Goal: Information Seeking & Learning: Learn about a topic

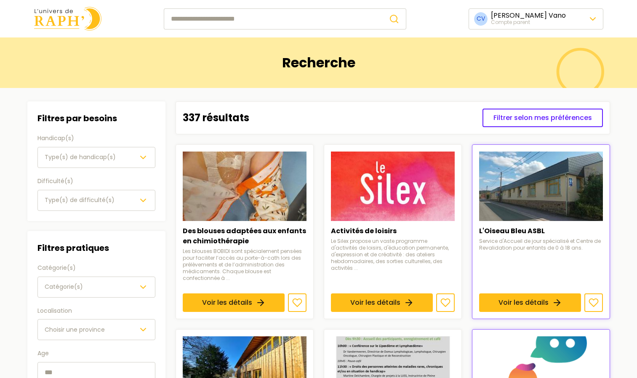
click at [290, 15] on input "search" at bounding box center [273, 18] width 218 height 21
click at [105, 149] on button "Type(s) de handicap(s)" at bounding box center [96, 157] width 118 height 21
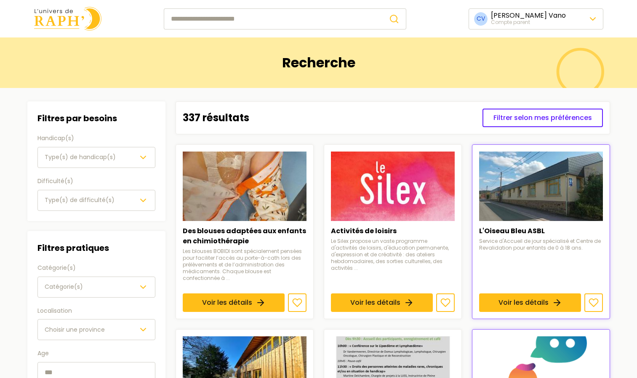
click at [84, 202] on span "Type(s) de difficulté(s)" at bounding box center [80, 200] width 70 height 8
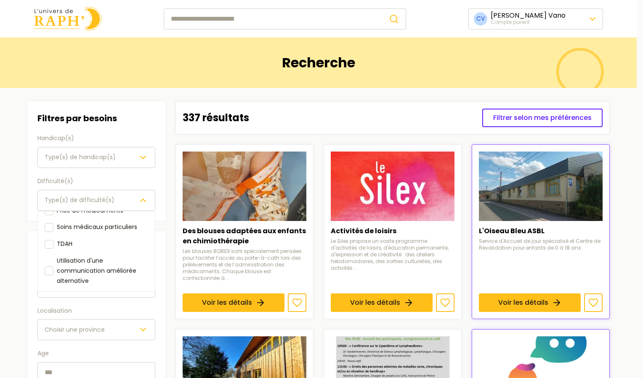
scroll to position [114, 0]
click at [96, 154] on div "Filtres par besoins Handicap(s) Type(s) de handicap(s) Difficulté(s) Type(s) de…" at bounding box center [96, 161] width 118 height 99
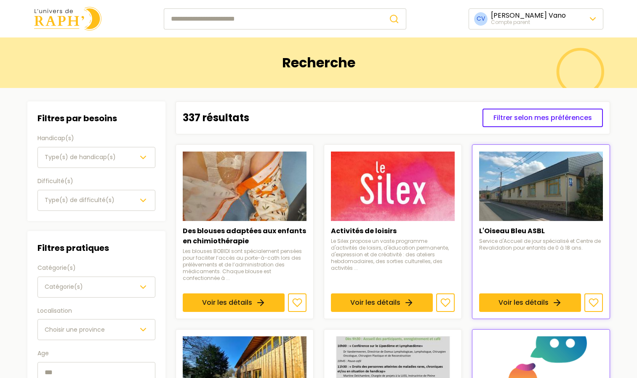
click at [96, 154] on span "Type(s) de handicap(s)" at bounding box center [80, 157] width 71 height 8
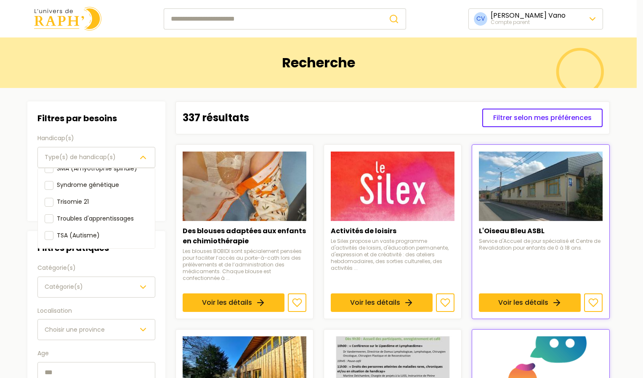
scroll to position [144, 0]
click at [102, 285] on div "Filtres par besoins Handicap(s) Type(s) de handicap(s) Déficience auditive Défi…" at bounding box center [96, 268] width 138 height 335
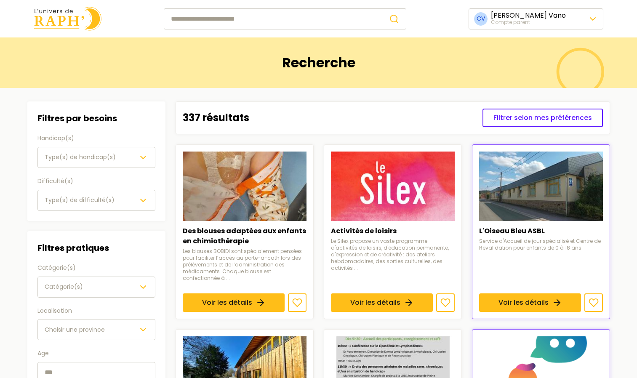
click at [102, 285] on div "Catégorie(s)" at bounding box center [97, 287] width 104 height 10
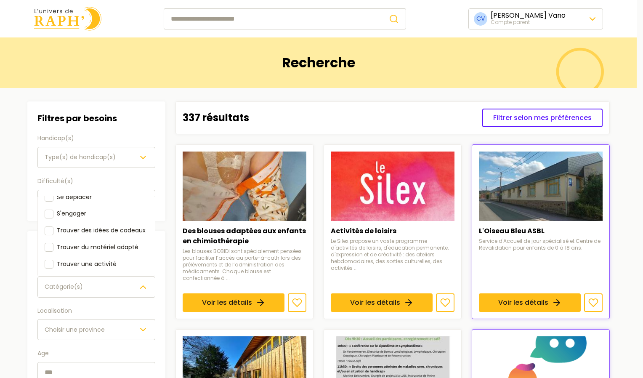
scroll to position [104, 0]
click at [49, 261] on div at bounding box center [49, 264] width 9 height 9
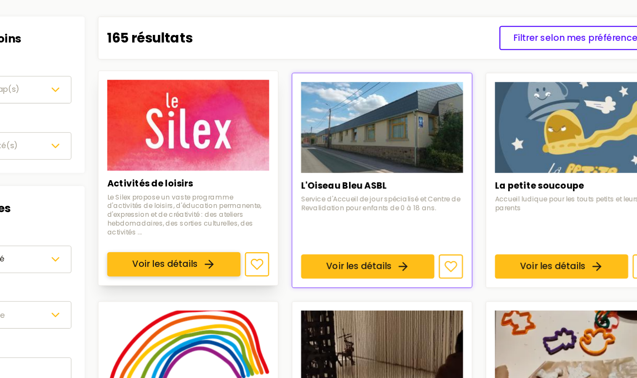
click at [270, 282] on link "Voir les détails" at bounding box center [234, 291] width 102 height 19
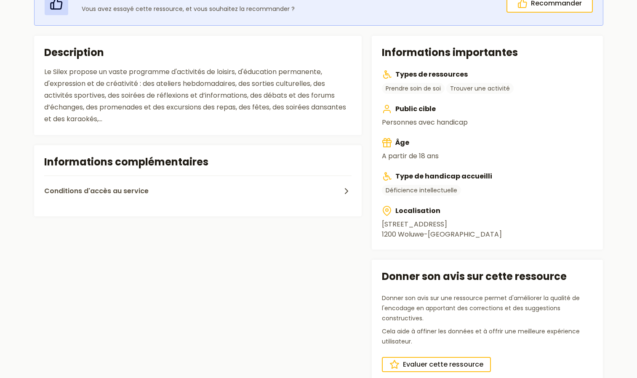
scroll to position [120, 0]
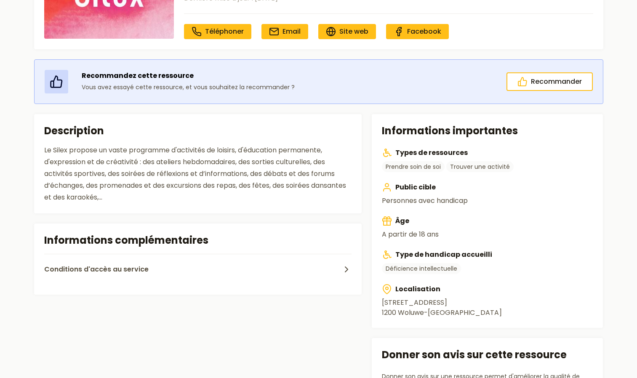
click at [176, 114] on div "Recommandez cette ressource Vous avez essayé cette ressource, et vous souhaitez…" at bounding box center [319, 275] width 596 height 432
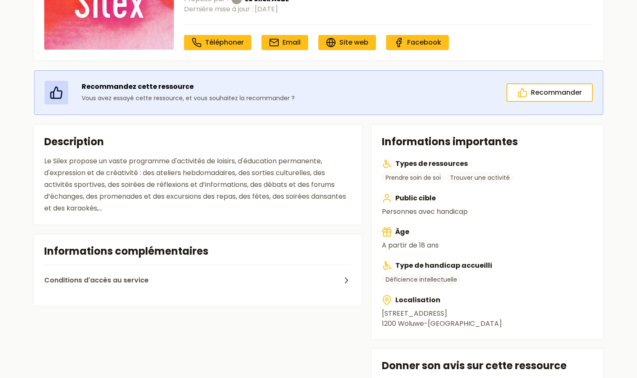
scroll to position [82, 0]
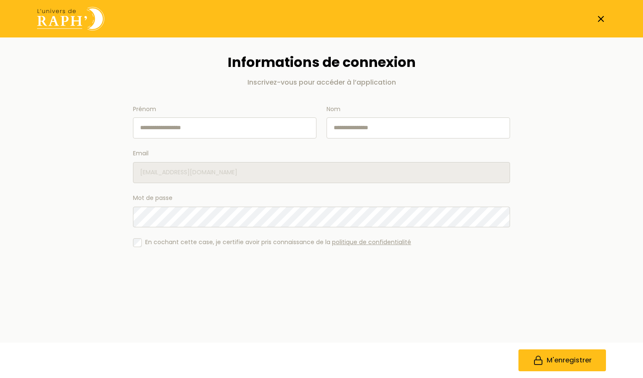
click at [209, 129] on input "Prénom" at bounding box center [225, 127] width 184 height 21
type input "******"
type input "*******"
click at [557, 355] on button "M'enregistrer" at bounding box center [563, 360] width 88 height 22
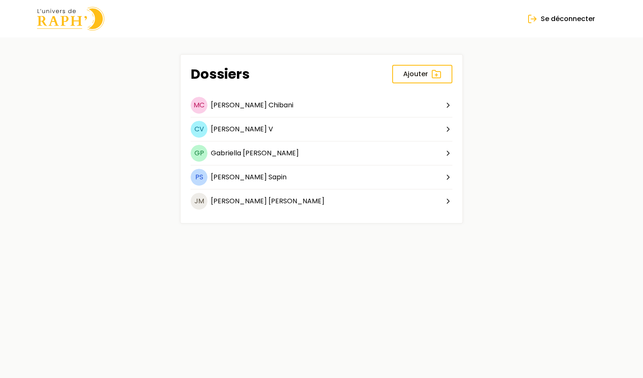
click at [527, 184] on main "Dossiers Ajouter MC Mehdi Chibani CV Clara V GP Gabriella Putrino PS Paul Sapin…" at bounding box center [322, 138] width 596 height 203
click at [415, 74] on span "Ajouter" at bounding box center [415, 74] width 25 height 10
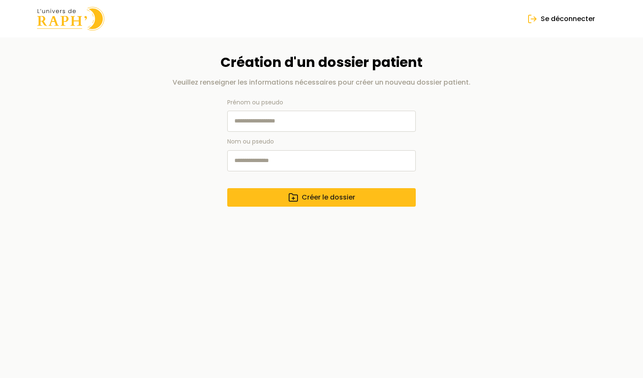
click at [319, 122] on input "Prénom ou pseudo" at bounding box center [321, 121] width 189 height 21
click at [247, 126] on input "Prénom ou pseudo" at bounding box center [321, 121] width 189 height 21
paste input "**********"
drag, startPoint x: 280, startPoint y: 122, endPoint x: 253, endPoint y: 121, distance: 27.8
click at [253, 121] on input "**********" at bounding box center [321, 121] width 189 height 21
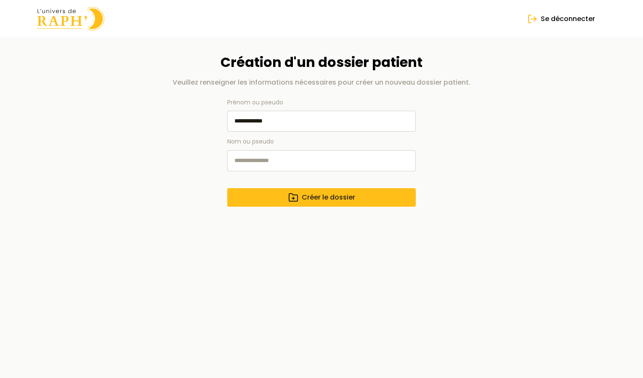
paste input "******"
drag, startPoint x: 302, startPoint y: 122, endPoint x: 253, endPoint y: 121, distance: 49.3
click at [253, 121] on input "**********" at bounding box center [321, 121] width 189 height 21
type input "*****"
click at [252, 165] on input "Nom ou pseudo" at bounding box center [321, 160] width 189 height 21
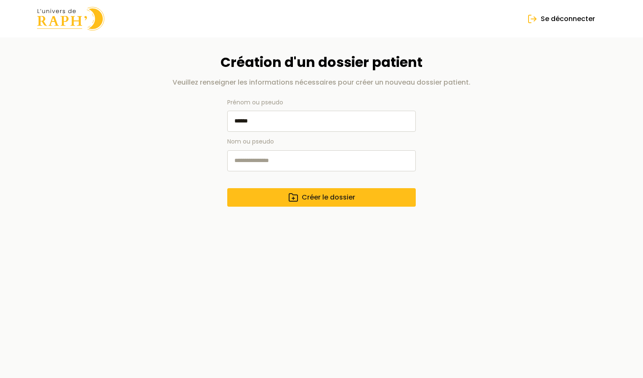
paste input "**********"
drag, startPoint x: 251, startPoint y: 164, endPoint x: 228, endPoint y: 161, distance: 23.8
click at [228, 161] on input "**********" at bounding box center [321, 160] width 189 height 21
click at [237, 158] on input "*******" at bounding box center [321, 160] width 189 height 21
type input "*******"
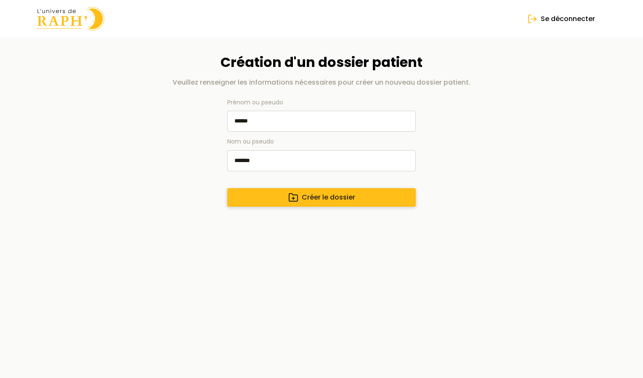
click at [267, 199] on button "Créer le dossier" at bounding box center [321, 197] width 189 height 19
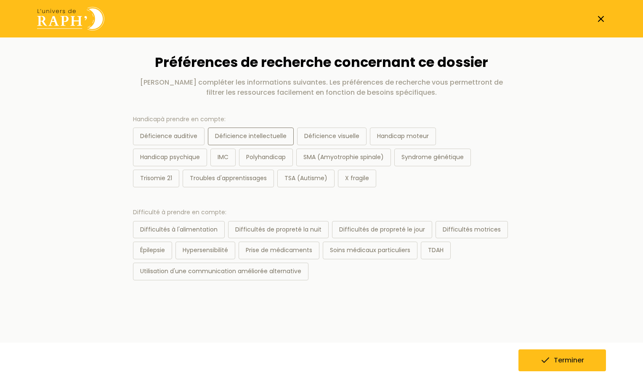
click at [242, 136] on div "Déficience intellectuelle" at bounding box center [251, 137] width 86 height 18
click at [551, 360] on button "Terminer" at bounding box center [563, 360] width 88 height 22
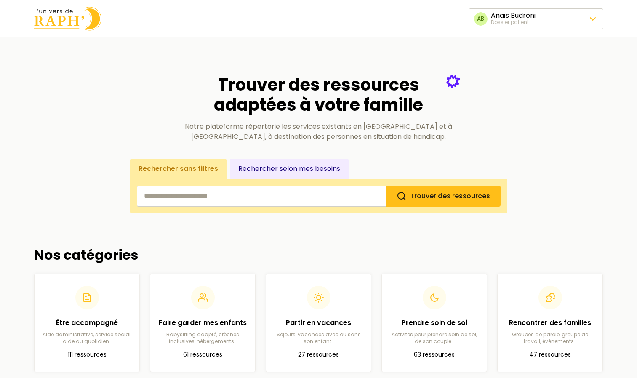
click at [224, 193] on input "search" at bounding box center [261, 196] width 249 height 21
click at [327, 196] on input "search" at bounding box center [261, 196] width 249 height 21
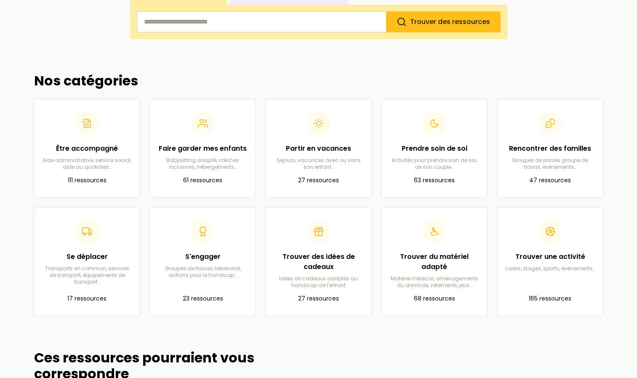
scroll to position [175, 0]
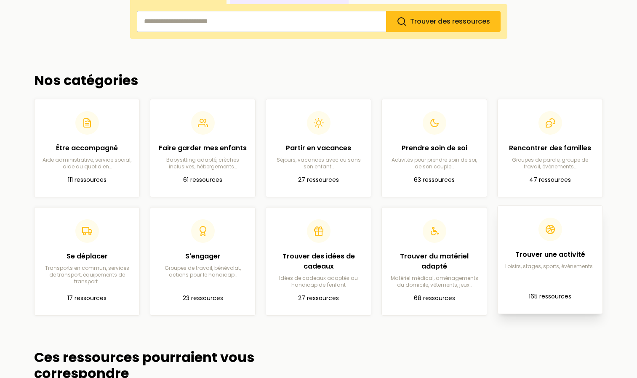
click at [568, 245] on div "Trouver une activité Loisirs, stages, sports, événements…" at bounding box center [549, 244] width 91 height 52
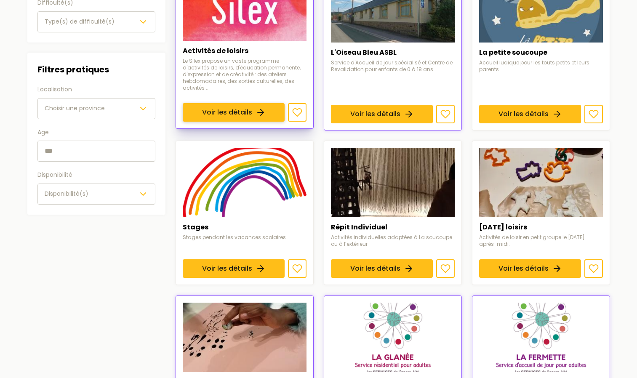
scroll to position [179, 0]
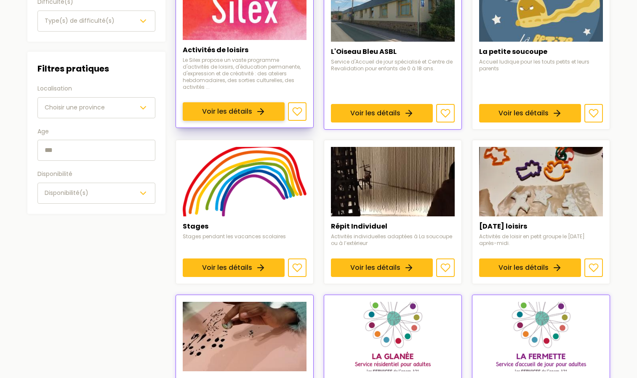
click at [224, 102] on link "Voir les détails" at bounding box center [234, 111] width 102 height 19
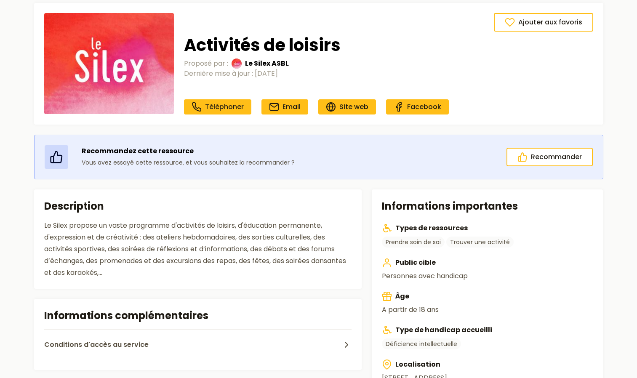
scroll to position [34, 0]
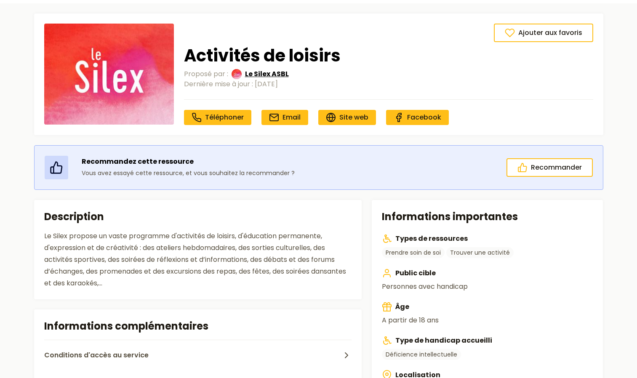
click at [271, 74] on span "Le Silex ASBL" at bounding box center [267, 74] width 44 height 10
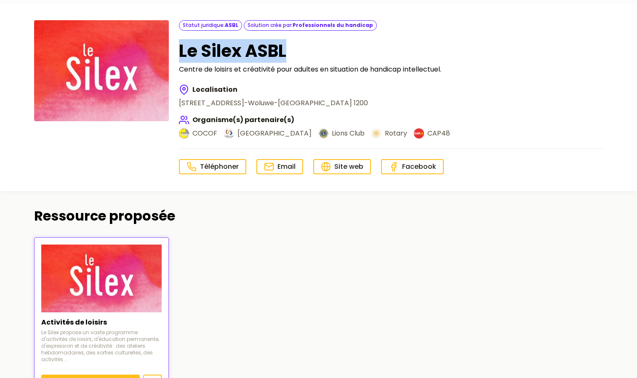
drag, startPoint x: 290, startPoint y: 53, endPoint x: 176, endPoint y: 52, distance: 113.6
click at [176, 52] on div "Statut juridique : ASBL Solution crée par : Professionnels du handicap Le Silex…" at bounding box center [318, 97] width 569 height 154
copy h1 "Le Silex ASBL"
click at [415, 51] on h1 "Le Silex ASBL" at bounding box center [391, 51] width 424 height 20
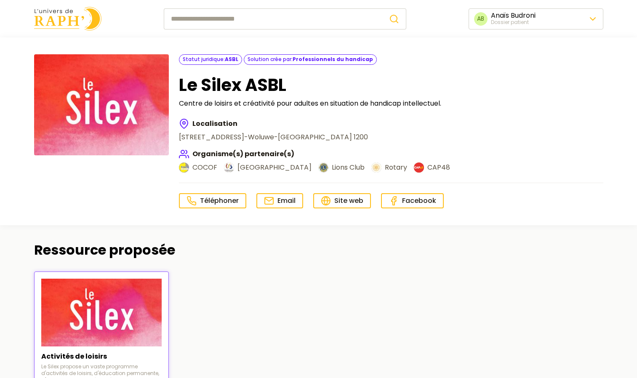
scroll to position [34, 0]
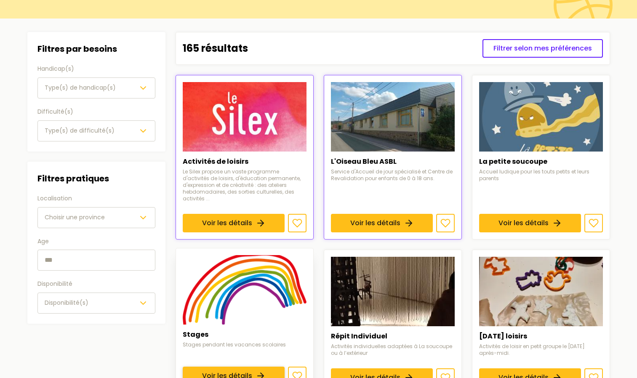
scroll to position [69, 0]
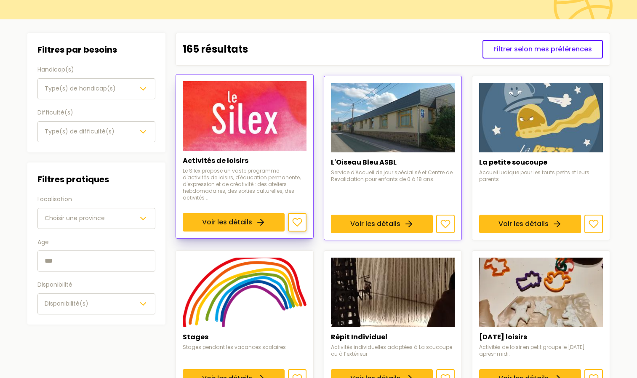
click at [296, 217] on icon at bounding box center [297, 222] width 10 height 10
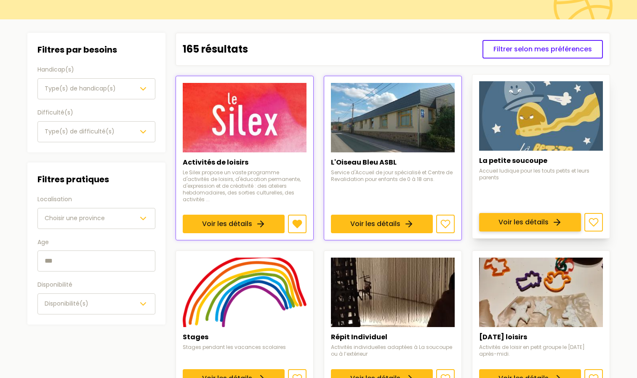
click at [512, 213] on link "Voir les détails" at bounding box center [530, 222] width 102 height 19
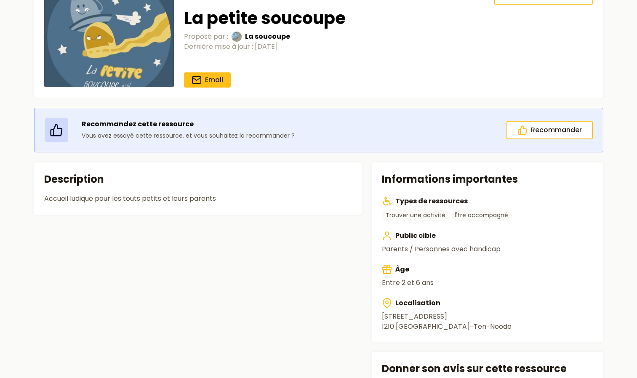
scroll to position [72, 0]
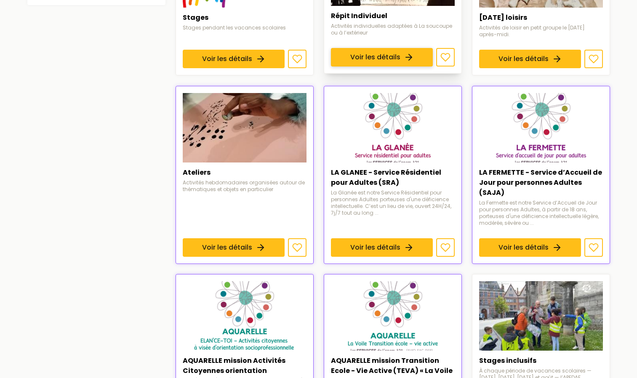
scroll to position [391, 0]
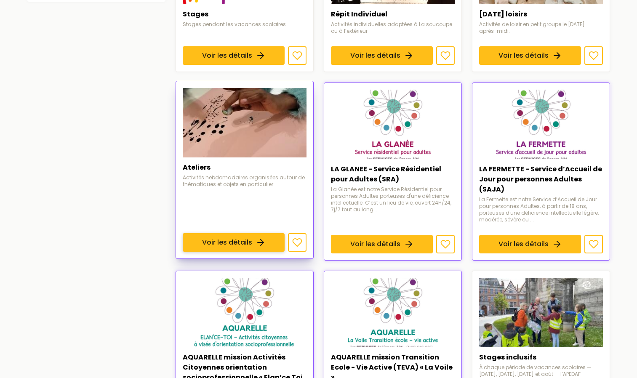
click at [262, 233] on link "Voir les détails" at bounding box center [234, 242] width 102 height 19
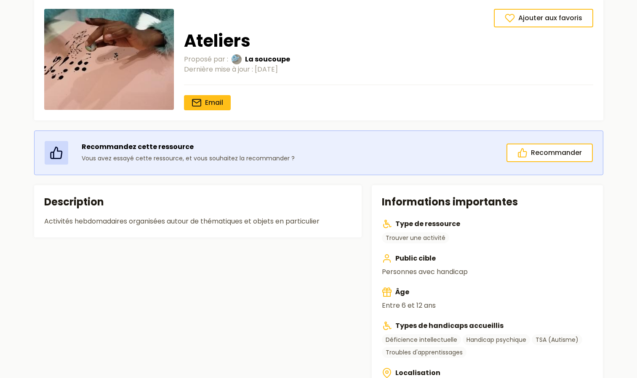
scroll to position [41, 0]
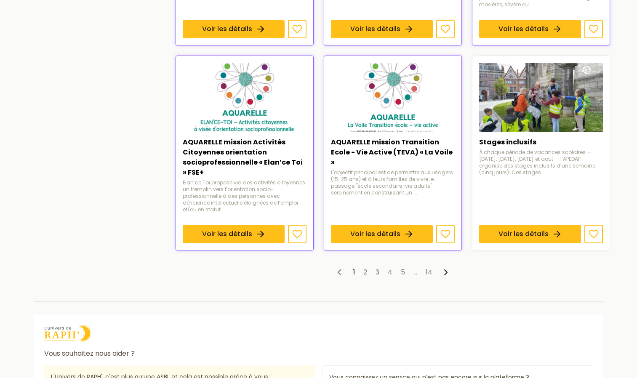
scroll to position [607, 0]
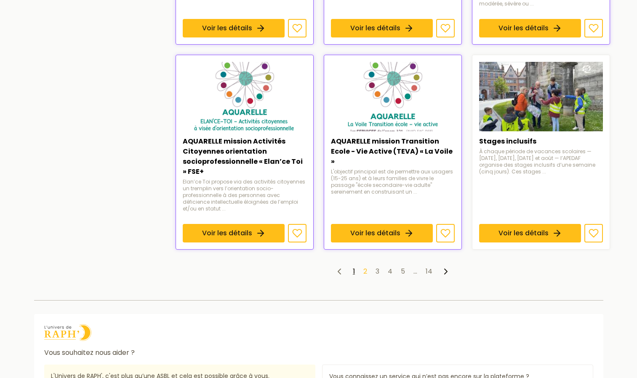
click at [365, 266] on link "2" at bounding box center [365, 271] width 4 height 10
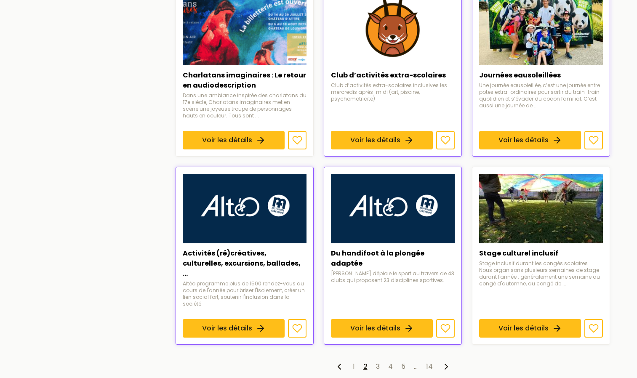
scroll to position [505, 0]
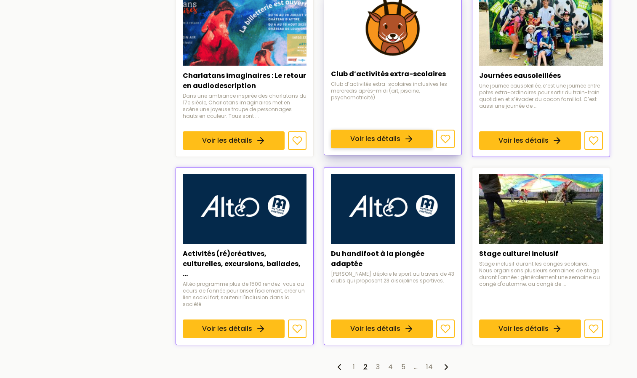
click at [375, 130] on link "Voir les détails" at bounding box center [382, 139] width 102 height 19
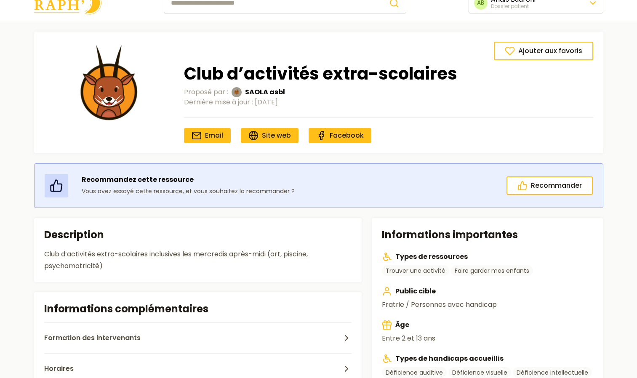
scroll to position [23, 0]
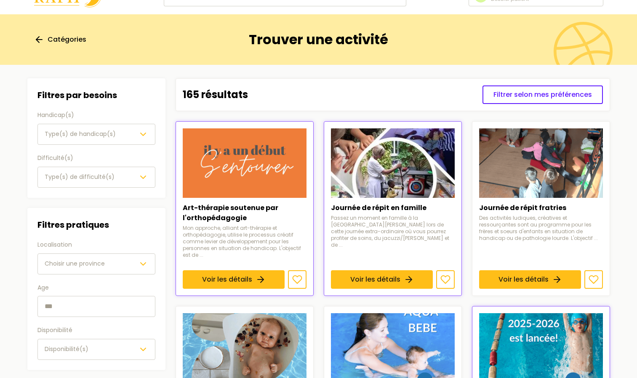
scroll to position [505, 0]
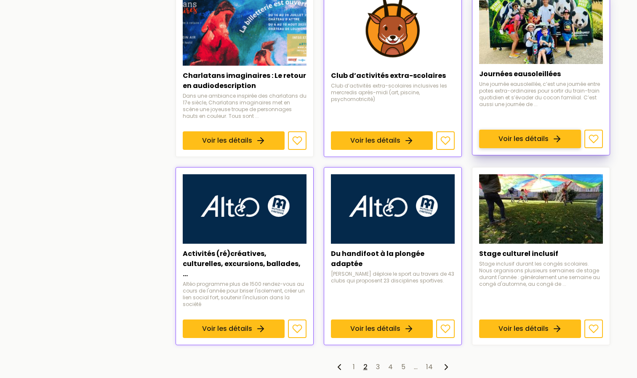
click at [559, 130] on link "Voir les détails" at bounding box center [530, 139] width 102 height 19
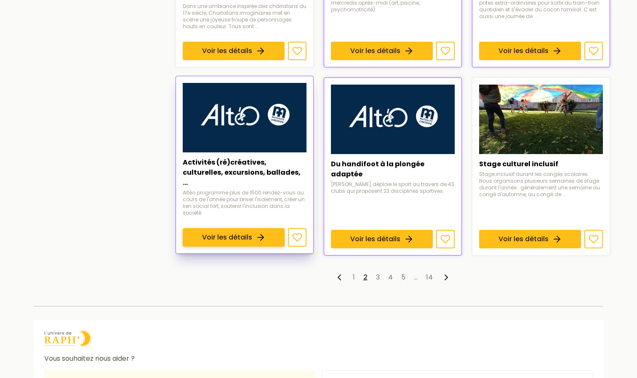
scroll to position [595, 0]
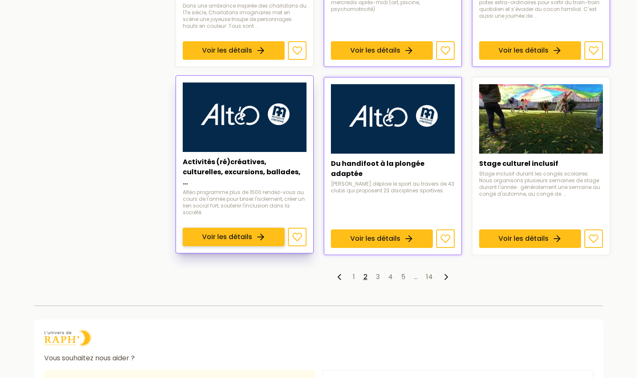
click at [218, 228] on link "Voir les détails" at bounding box center [234, 237] width 102 height 19
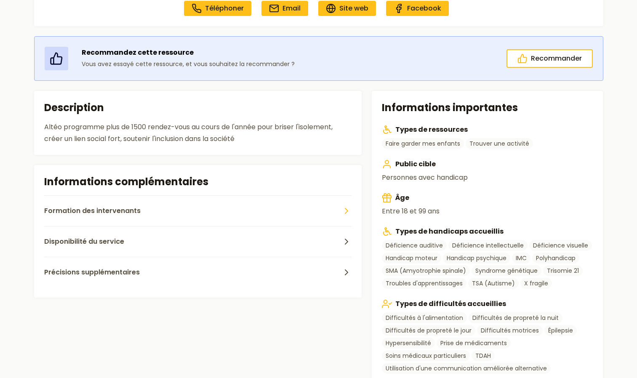
scroll to position [162, 0]
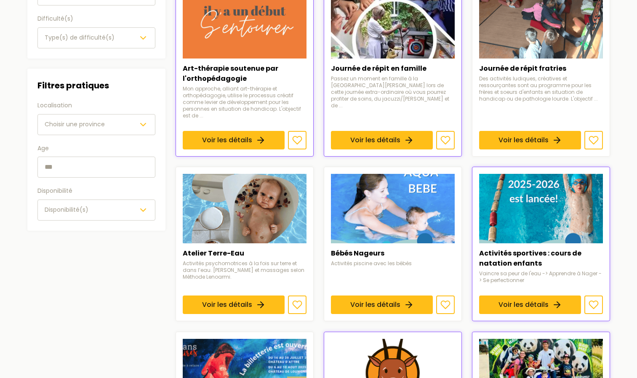
scroll to position [595, 0]
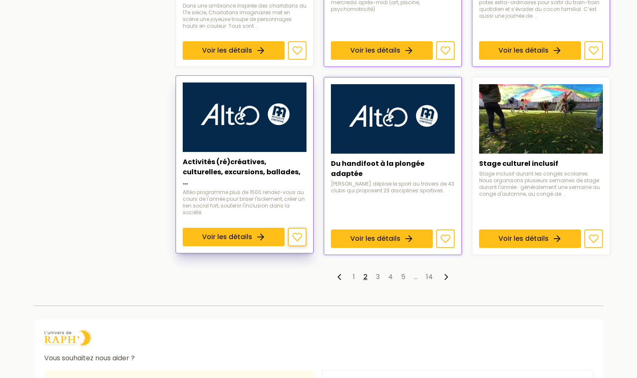
click at [295, 232] on icon at bounding box center [297, 237] width 10 height 10
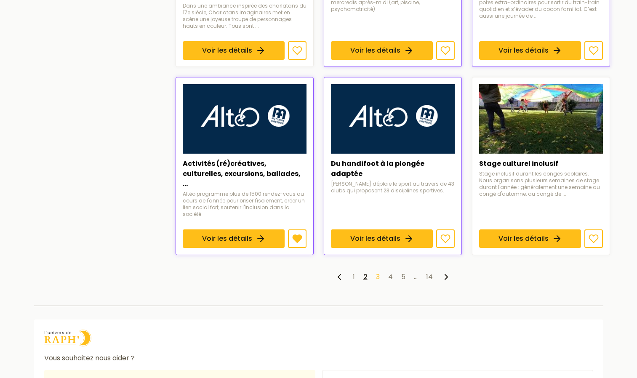
click at [377, 272] on link "3" at bounding box center [378, 277] width 4 height 10
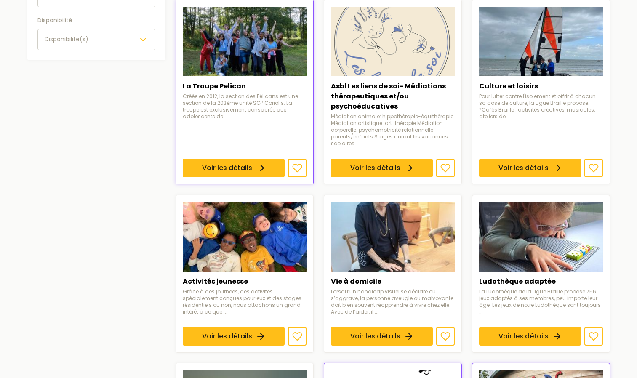
scroll to position [336, 0]
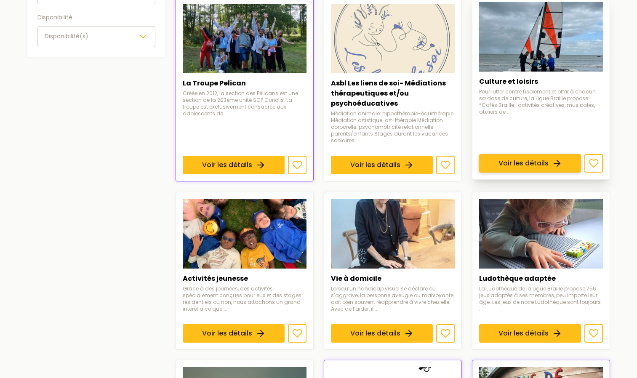
click at [509, 154] on link "Voir les détails" at bounding box center [530, 163] width 102 height 19
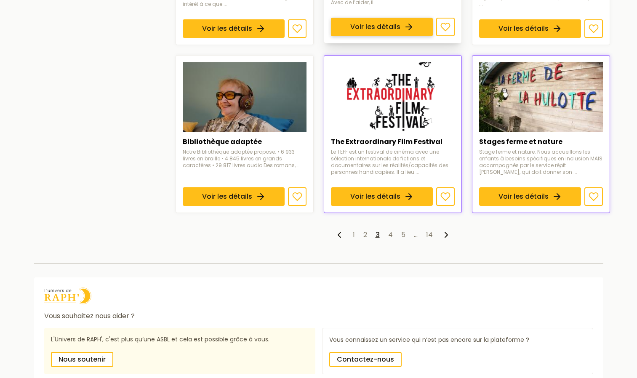
scroll to position [652, 0]
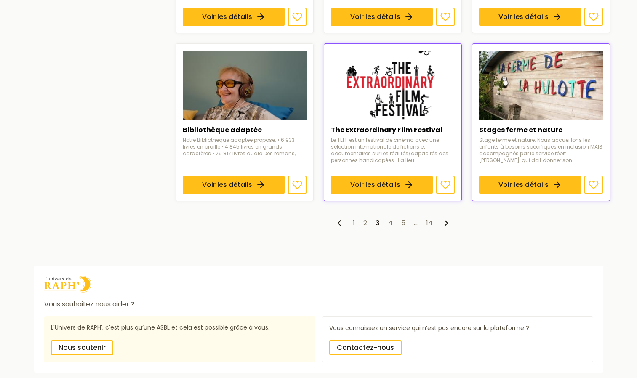
click at [393, 223] on ul "1 2 3 4 5 … 14" at bounding box center [393, 223] width 434 height 10
click at [391, 223] on link "4" at bounding box center [390, 223] width 5 height 10
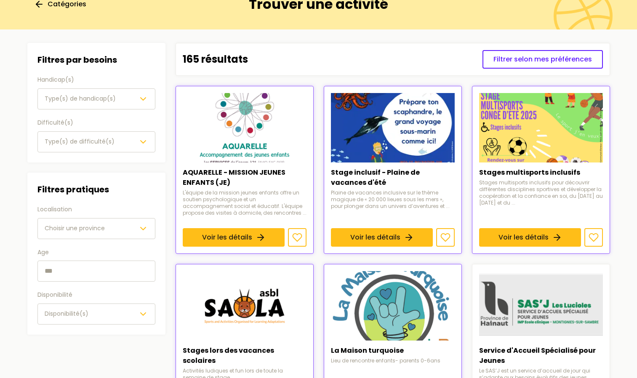
scroll to position [59, 0]
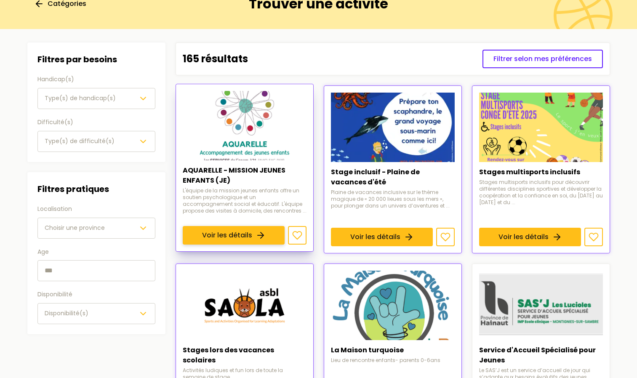
click at [269, 226] on link "Voir les détails" at bounding box center [234, 235] width 102 height 19
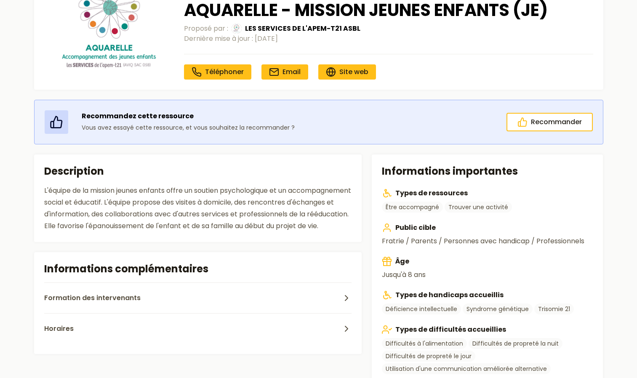
scroll to position [65, 0]
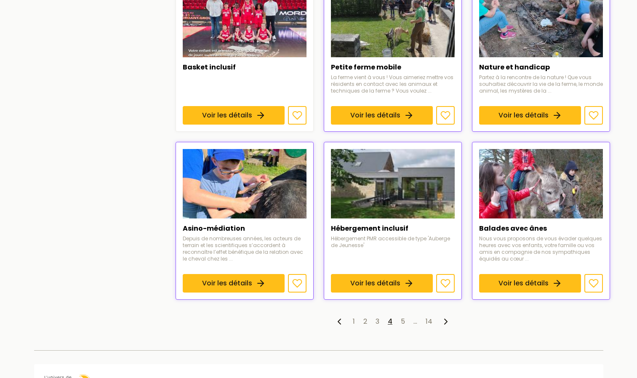
scroll to position [521, 0]
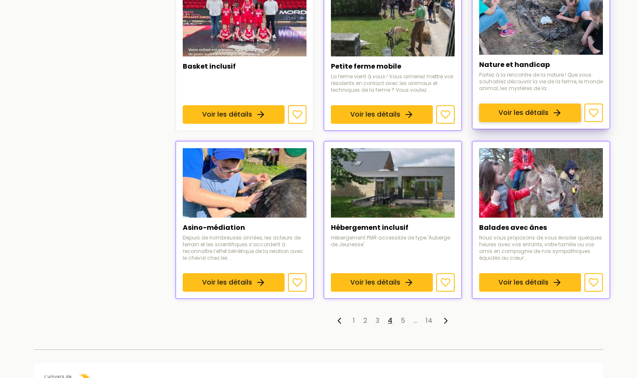
click at [534, 104] on link "Voir les détails" at bounding box center [530, 113] width 102 height 19
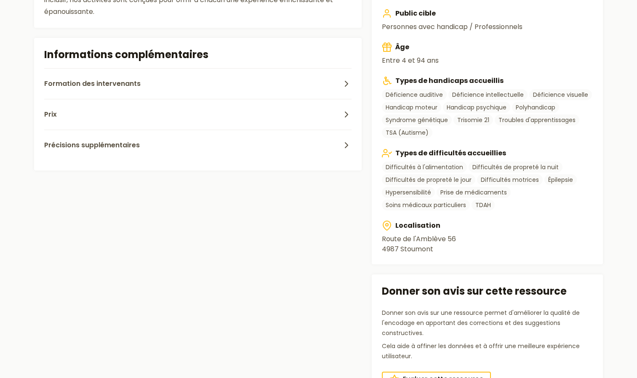
scroll to position [293, 0]
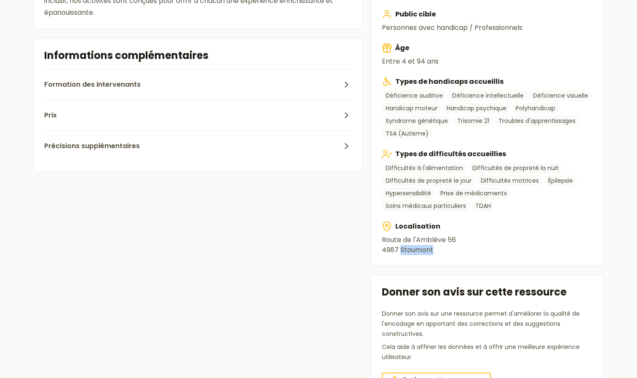
drag, startPoint x: 440, startPoint y: 251, endPoint x: 402, endPoint y: 254, distance: 38.8
click at [402, 254] on address "Route de l'Amblève 56 4987 Stoumont" at bounding box center [487, 245] width 211 height 20
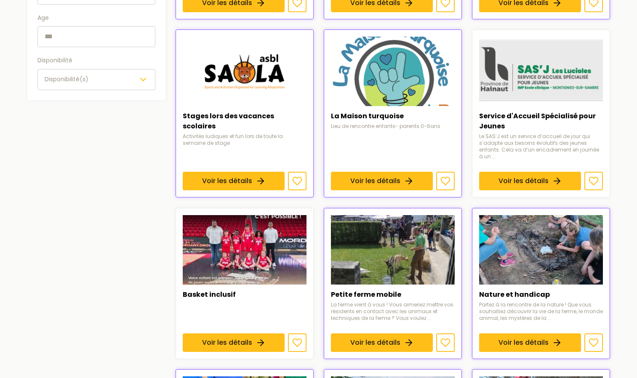
scroll to position [521, 0]
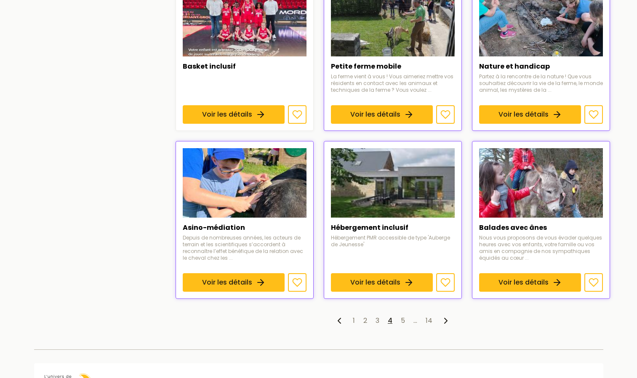
click at [400, 319] on ul "1 2 3 4 5 … 14" at bounding box center [393, 321] width 434 height 10
click at [402, 320] on link "5" at bounding box center [403, 321] width 4 height 10
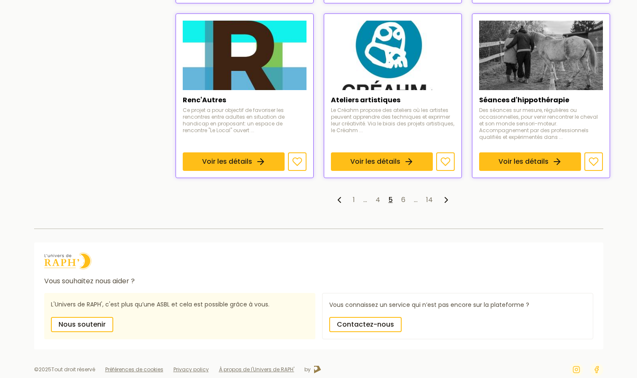
scroll to position [644, 0]
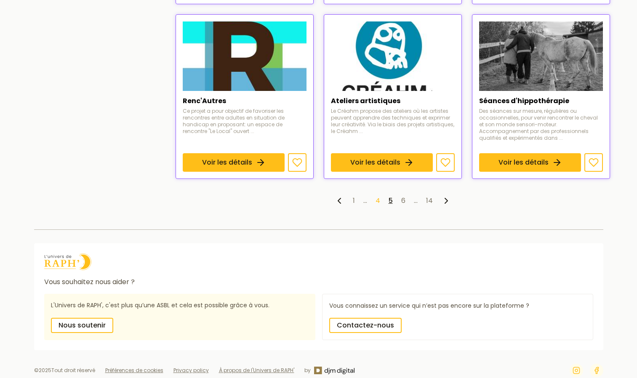
click at [376, 202] on link "4" at bounding box center [377, 201] width 5 height 10
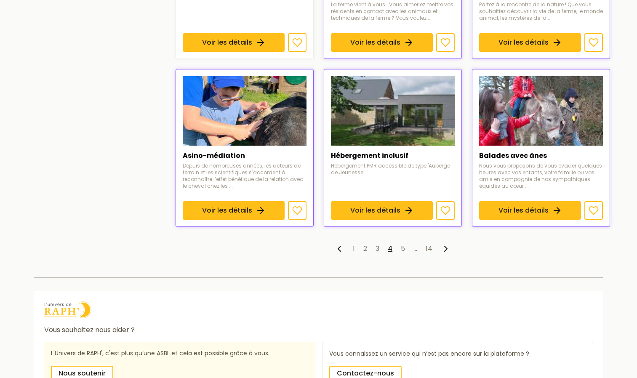
scroll to position [650, 0]
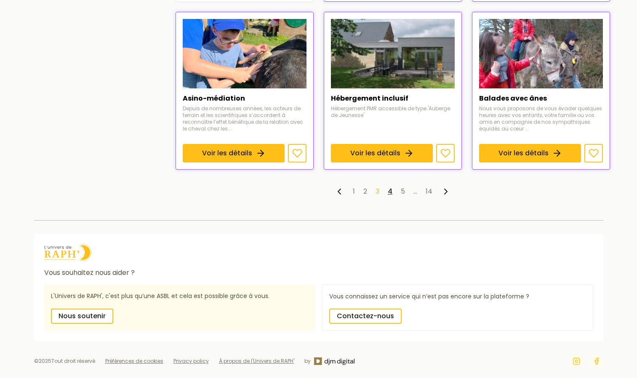
click at [376, 193] on link "3" at bounding box center [377, 191] width 4 height 10
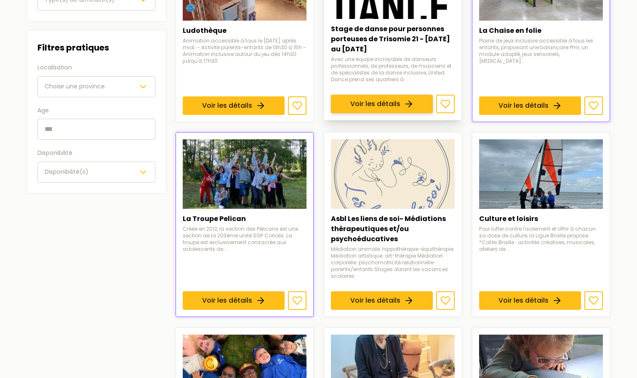
scroll to position [200, 0]
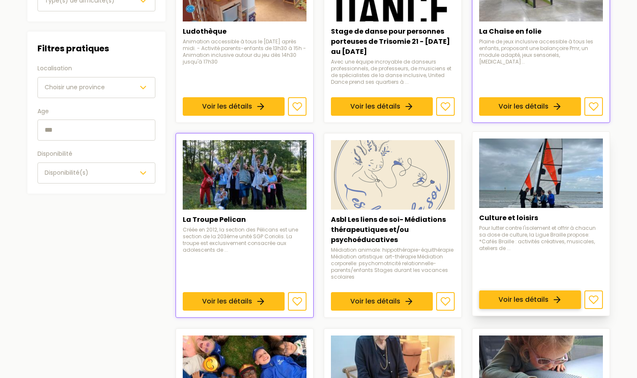
click at [515, 291] on link "Voir les détails" at bounding box center [530, 300] width 102 height 19
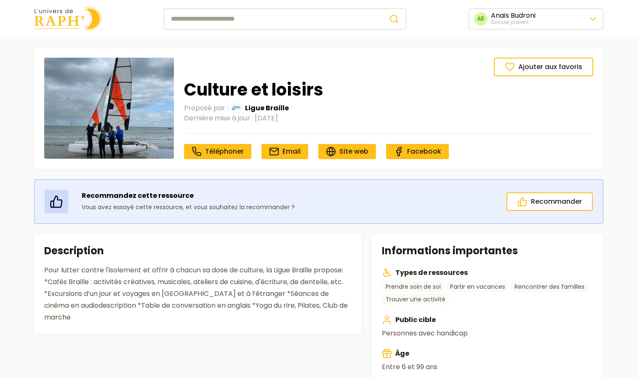
scroll to position [200, 0]
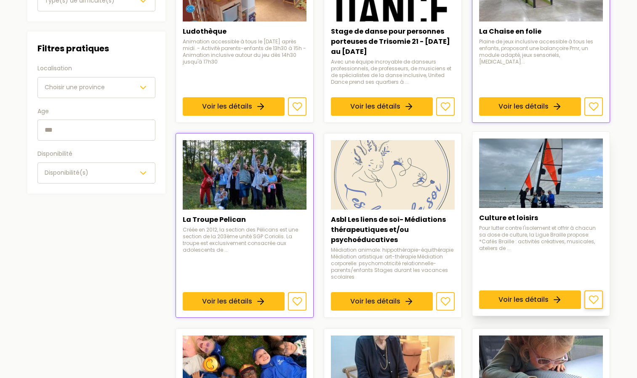
click at [591, 301] on icon at bounding box center [593, 300] width 9 height 8
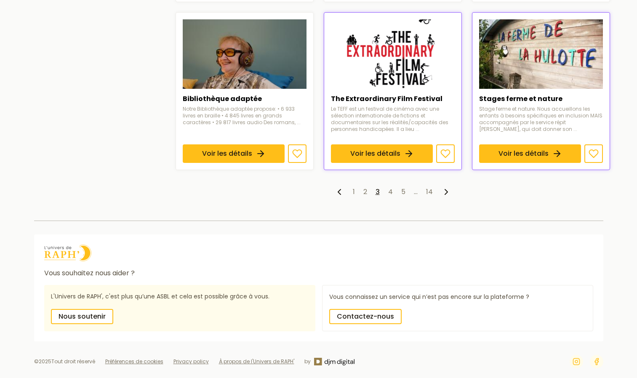
scroll to position [684, 0]
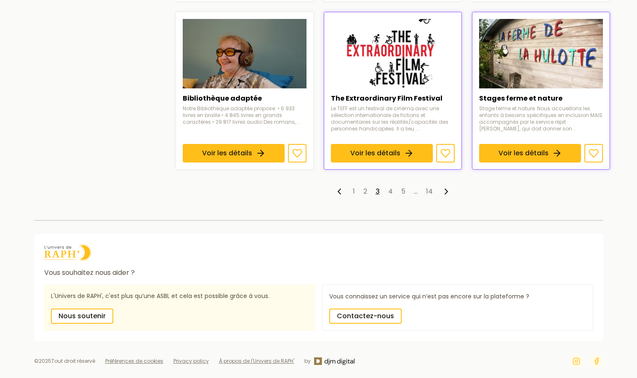
click at [405, 192] on ul "1 2 3 4 5 … 14" at bounding box center [393, 191] width 434 height 10
drag, startPoint x: 405, startPoint y: 192, endPoint x: 402, endPoint y: 189, distance: 5.1
click at [402, 189] on ul "1 2 3 4 5 … 14" at bounding box center [393, 191] width 434 height 10
drag, startPoint x: 402, startPoint y: 189, endPoint x: 406, endPoint y: 194, distance: 6.9
click at [406, 194] on ul "1 2 3 4 5 … 14" at bounding box center [393, 191] width 434 height 10
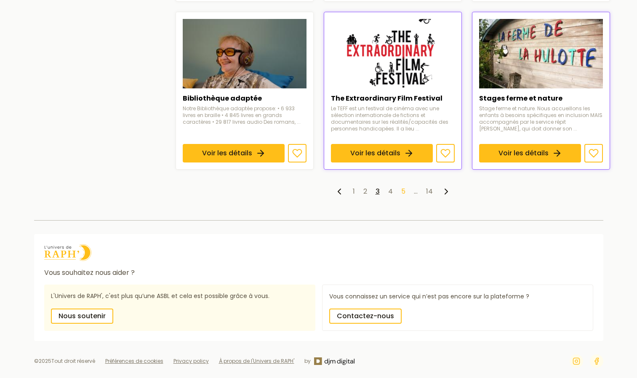
click at [404, 193] on link "5" at bounding box center [403, 191] width 4 height 10
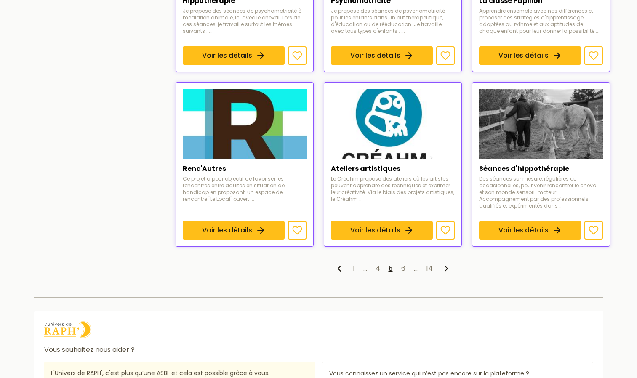
scroll to position [578, 0]
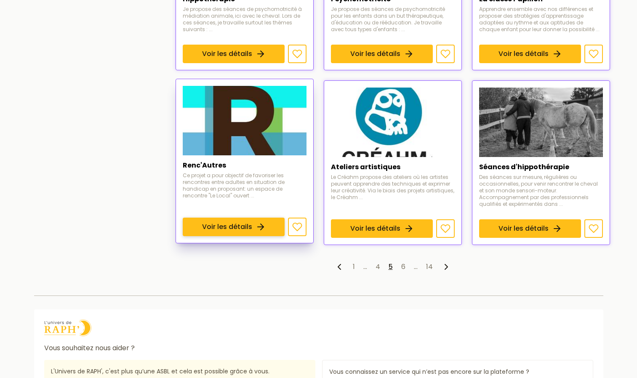
click at [242, 225] on link "Voir les détails" at bounding box center [234, 227] width 102 height 19
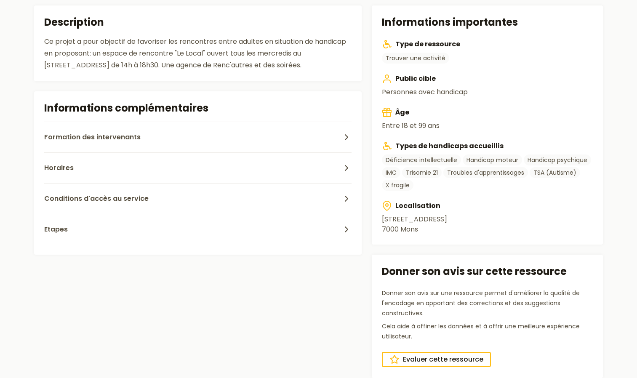
scroll to position [229, 0]
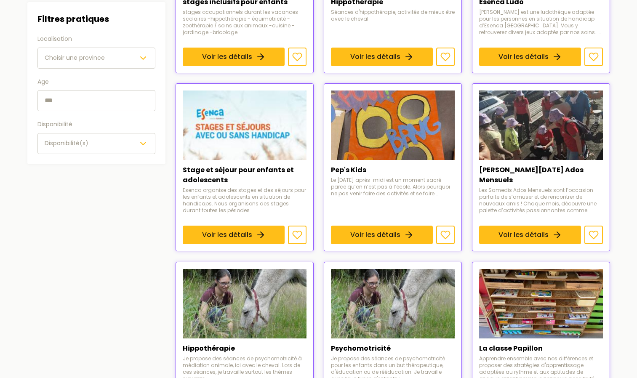
scroll to position [578, 0]
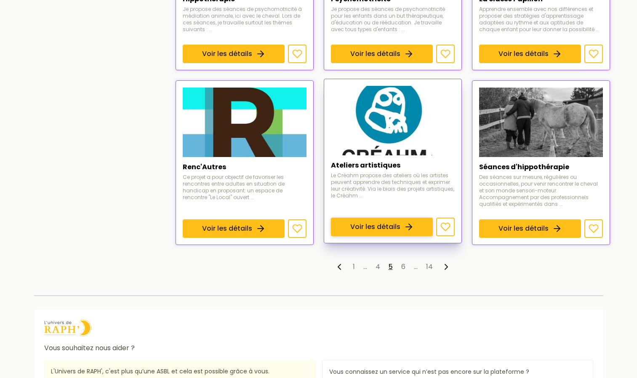
click at [376, 218] on link "Voir les détails" at bounding box center [382, 227] width 102 height 19
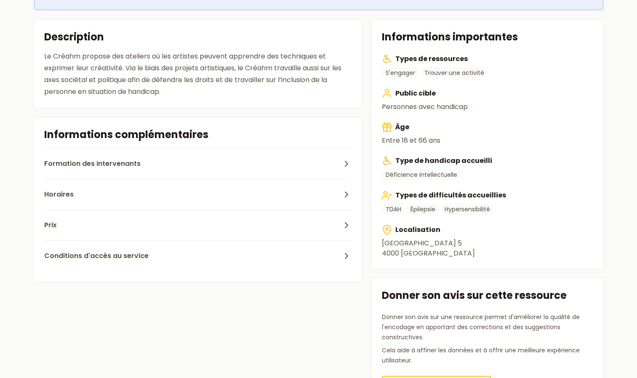
scroll to position [218, 0]
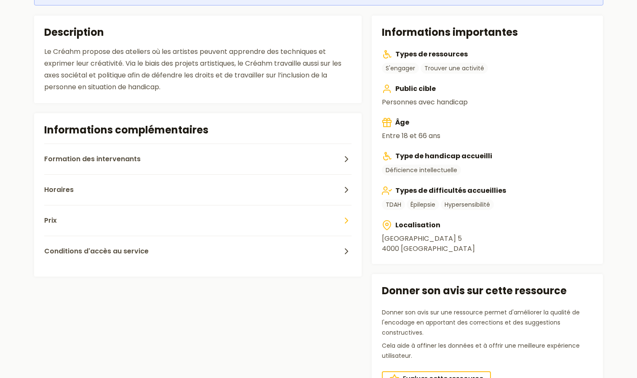
click at [227, 228] on button "Prix" at bounding box center [198, 220] width 308 height 31
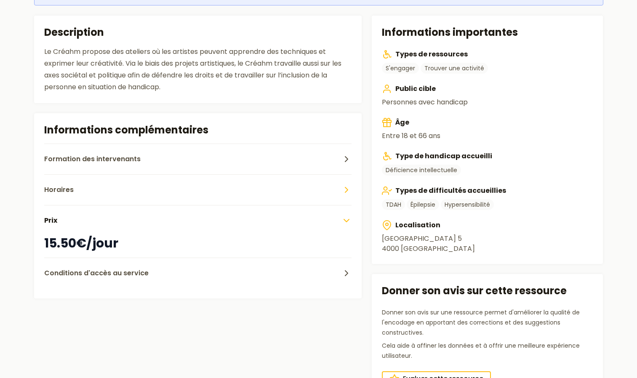
click at [149, 192] on button "Horaires" at bounding box center [198, 189] width 308 height 31
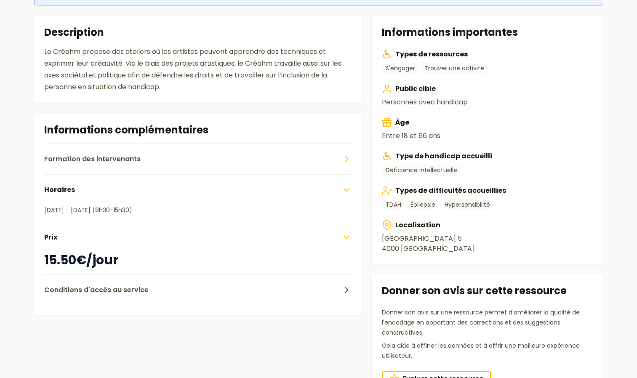
click at [109, 157] on span "Formation des intervenants" at bounding box center [92, 159] width 96 height 10
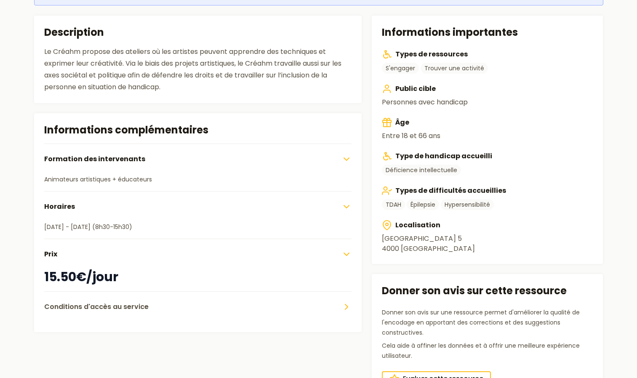
click at [80, 305] on span "Conditions d'accès au service" at bounding box center [96, 307] width 104 height 10
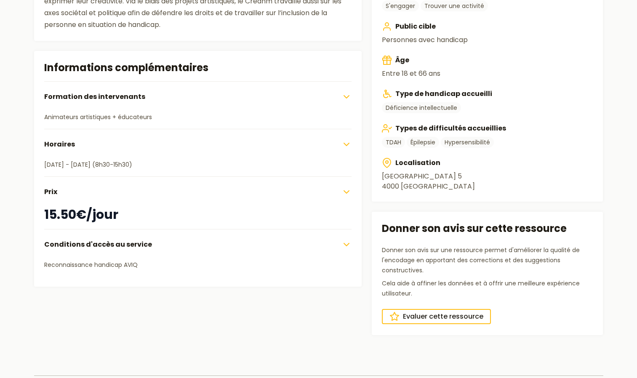
scroll to position [282, 0]
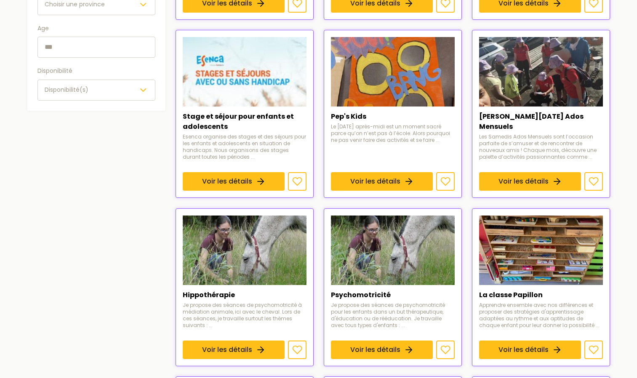
scroll to position [578, 0]
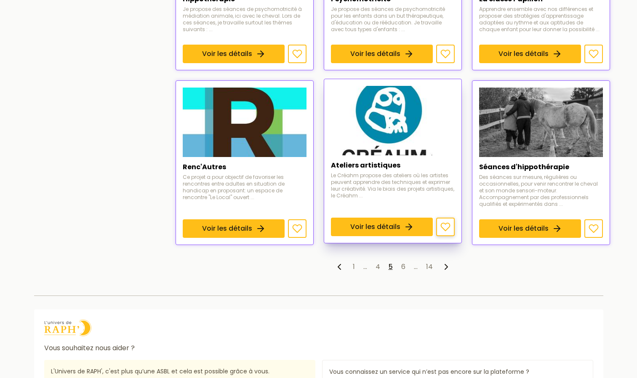
click at [450, 232] on button at bounding box center [445, 227] width 19 height 19
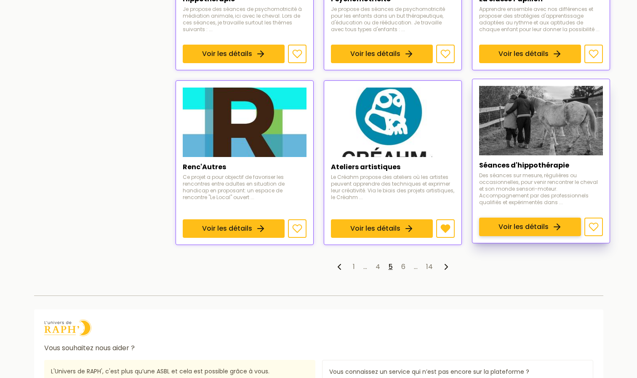
click at [533, 218] on link "Voir les détails" at bounding box center [530, 227] width 102 height 19
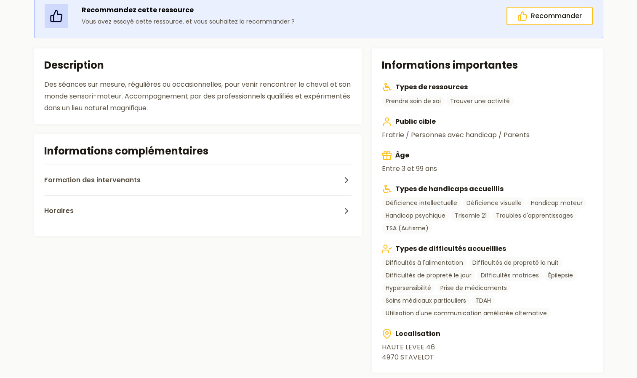
scroll to position [186, 0]
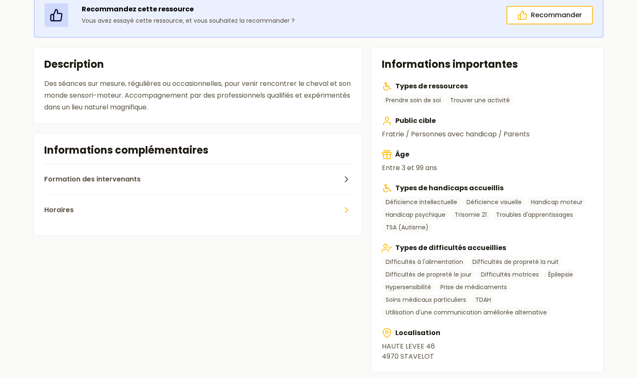
click at [330, 214] on button "Horaires" at bounding box center [198, 209] width 308 height 31
click at [263, 189] on button "Formation des intervenants" at bounding box center [198, 179] width 308 height 31
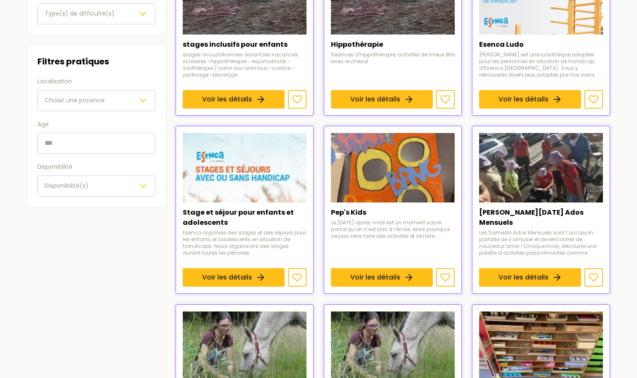
scroll to position [578, 0]
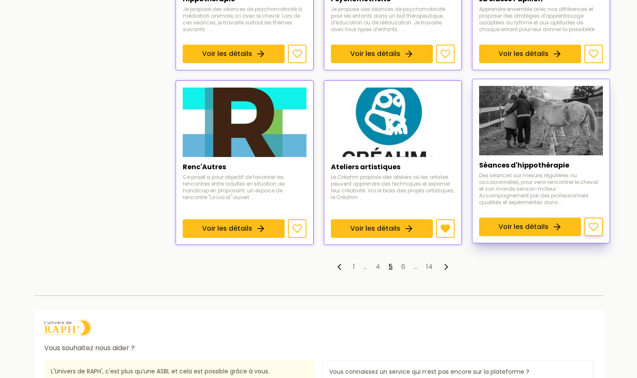
click at [591, 223] on icon at bounding box center [593, 227] width 9 height 8
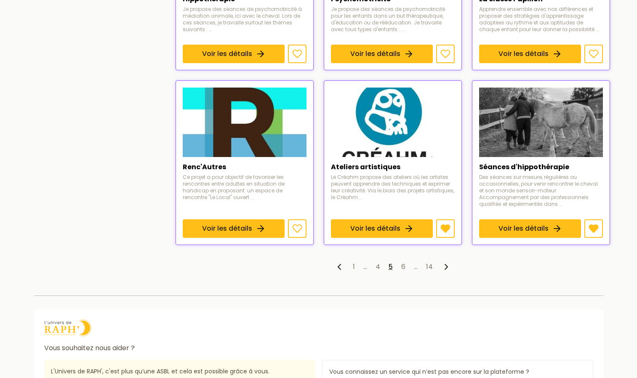
click at [400, 267] on ul "1 … 4 5 6 … 14" at bounding box center [393, 267] width 434 height 10
click at [402, 267] on link "6" at bounding box center [403, 267] width 4 height 10
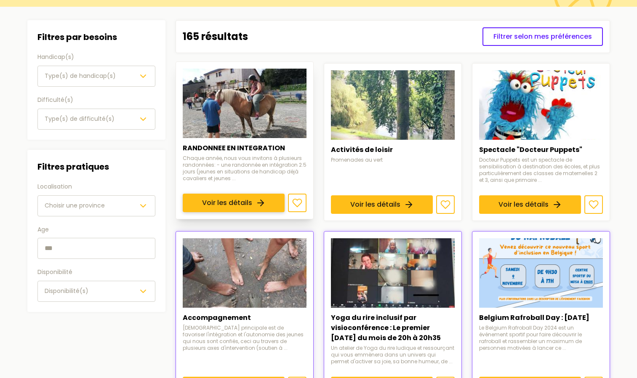
scroll to position [87, 0]
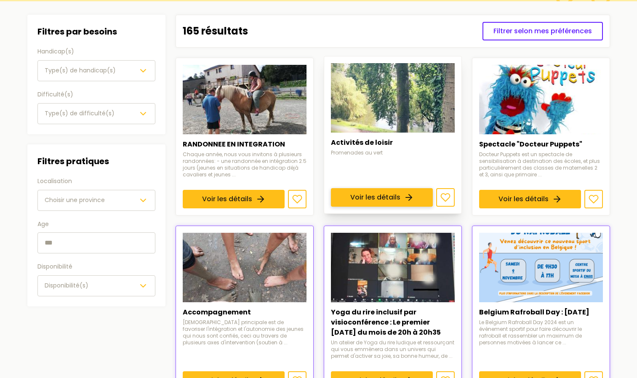
click at [405, 188] on link "Voir les détails" at bounding box center [382, 197] width 102 height 19
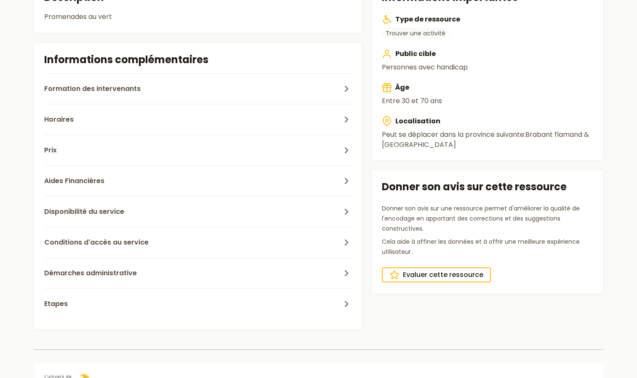
scroll to position [254, 0]
click at [86, 269] on span "Démarches administrative" at bounding box center [90, 273] width 93 height 10
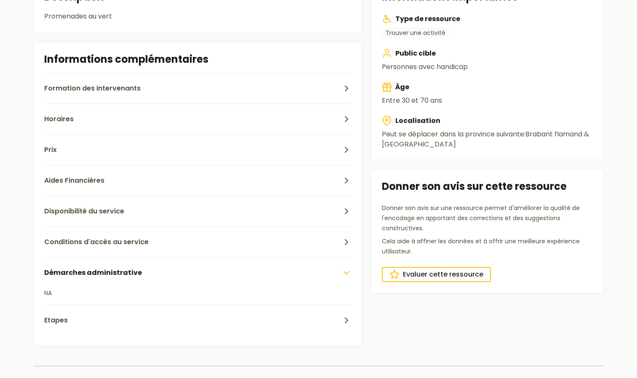
click at [48, 294] on p "NA" at bounding box center [198, 293] width 308 height 10
click at [344, 320] on icon "button" at bounding box center [346, 320] width 10 height 10
click at [119, 235] on button "Conditions d'accès au service" at bounding box center [198, 241] width 308 height 31
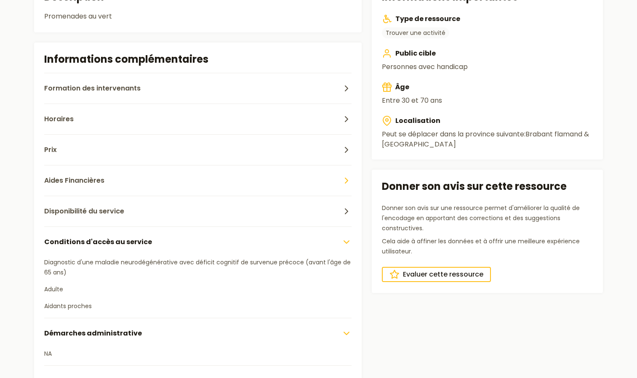
click at [95, 187] on button "Aides Financières" at bounding box center [198, 180] width 308 height 31
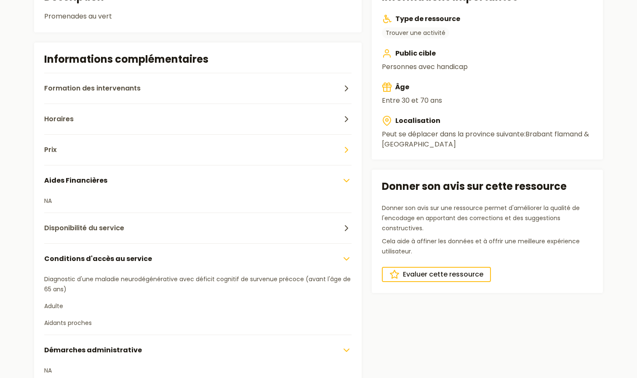
click at [57, 149] on button "Prix" at bounding box center [198, 149] width 308 height 31
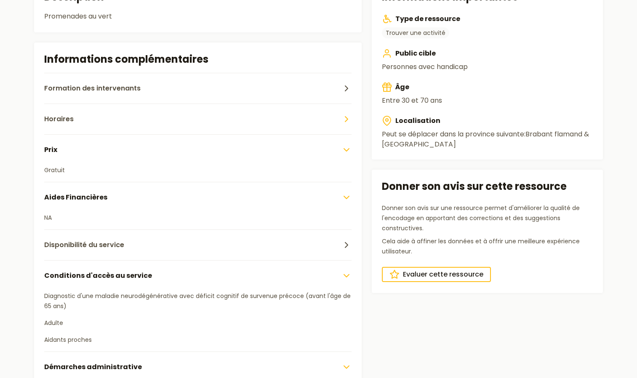
click at [60, 125] on button "Horaires" at bounding box center [198, 119] width 308 height 31
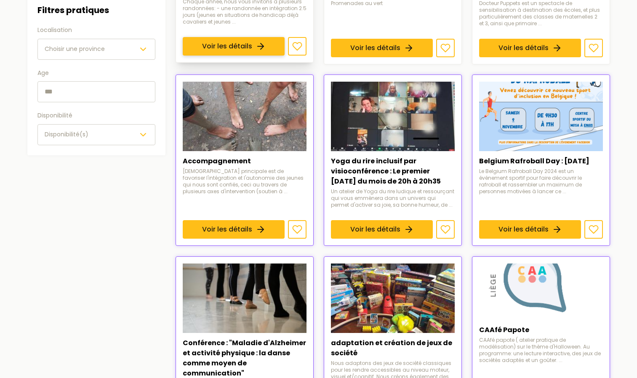
scroll to position [242, 0]
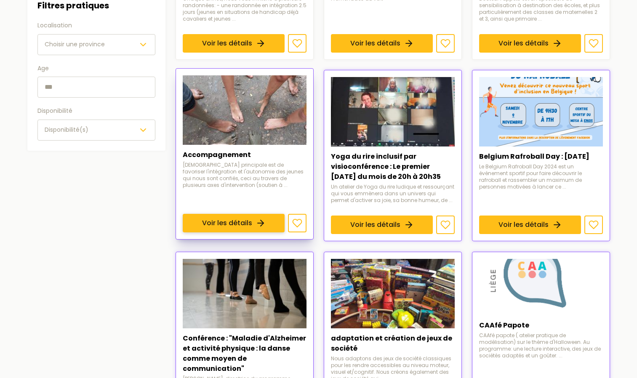
click at [254, 214] on link "Voir les détails" at bounding box center [234, 223] width 102 height 19
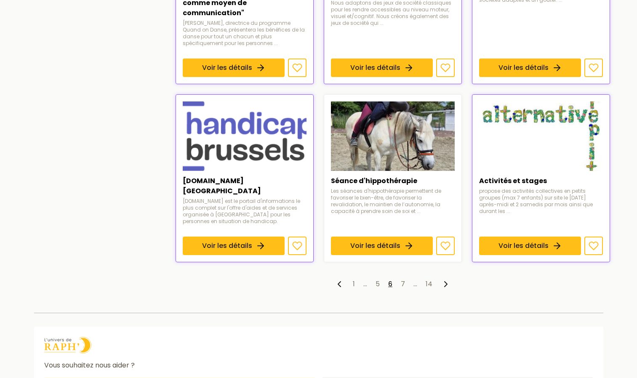
scroll to position [599, 0]
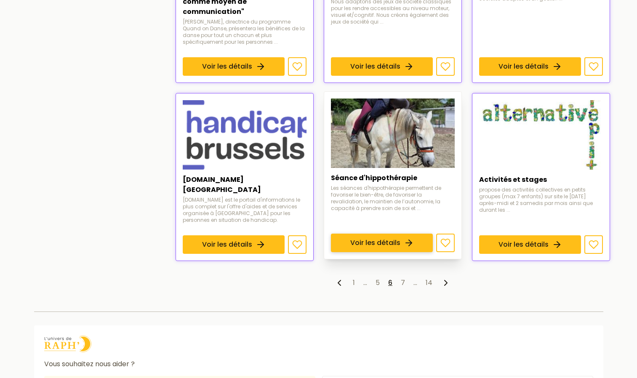
click at [433, 234] on link "Voir les détails" at bounding box center [382, 243] width 102 height 19
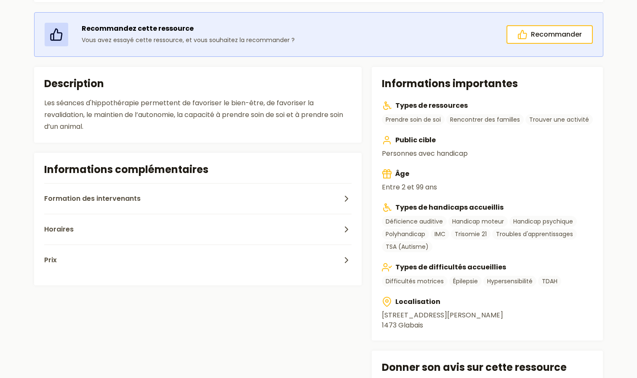
scroll to position [178, 0]
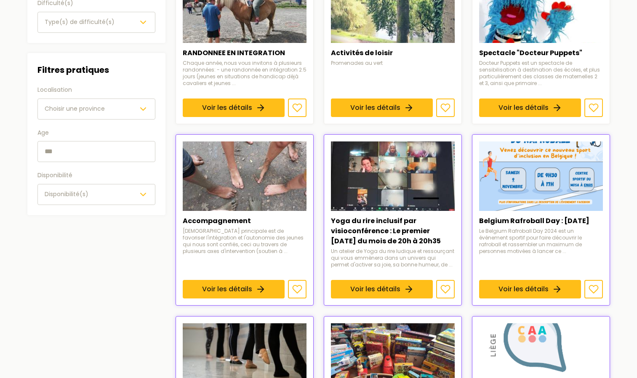
scroll to position [599, 0]
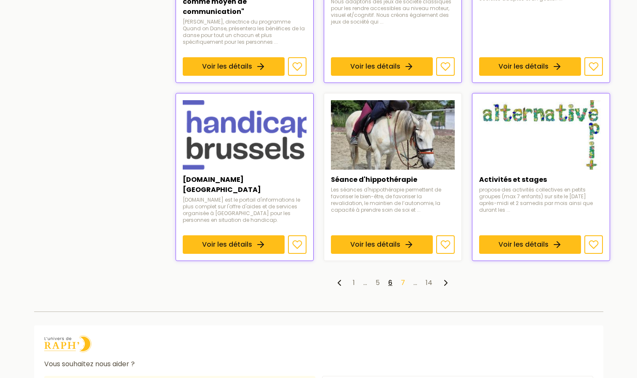
click at [403, 278] on link "7" at bounding box center [403, 283] width 4 height 10
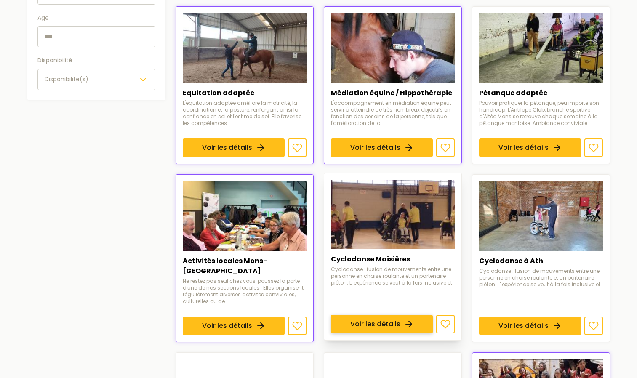
scroll to position [298, 0]
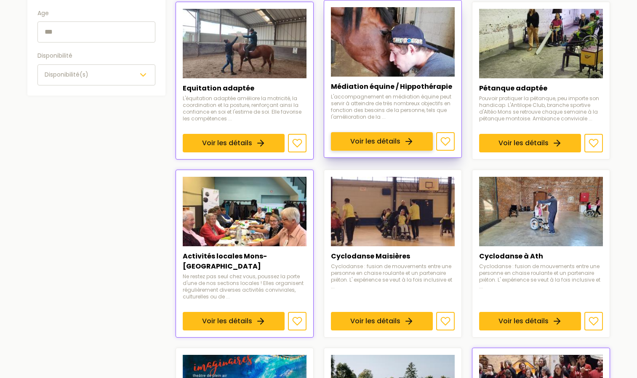
click at [362, 132] on link "Voir les détails" at bounding box center [382, 141] width 102 height 19
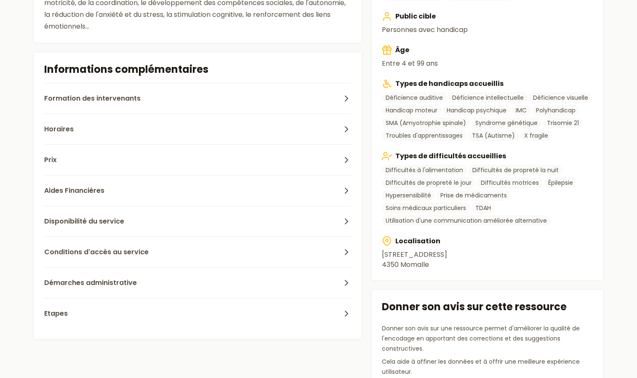
scroll to position [299, 0]
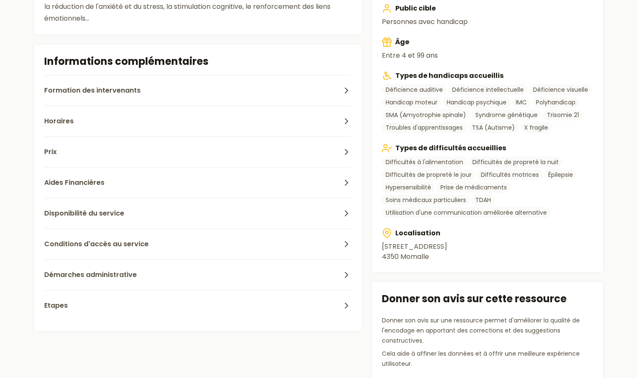
scroll to position [298, 0]
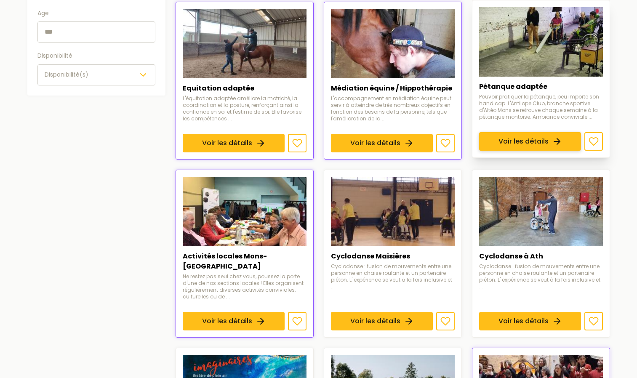
click at [577, 132] on link "Voir les détails" at bounding box center [530, 141] width 102 height 19
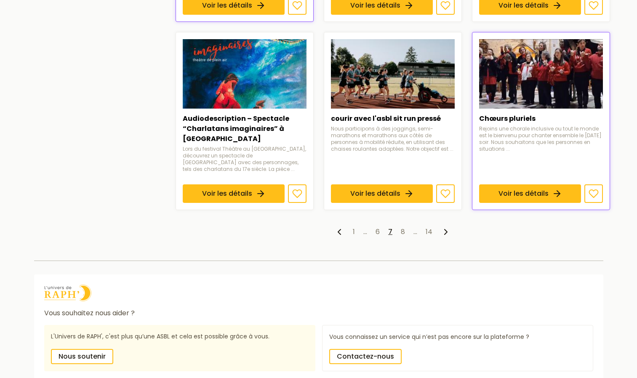
scroll to position [615, 0]
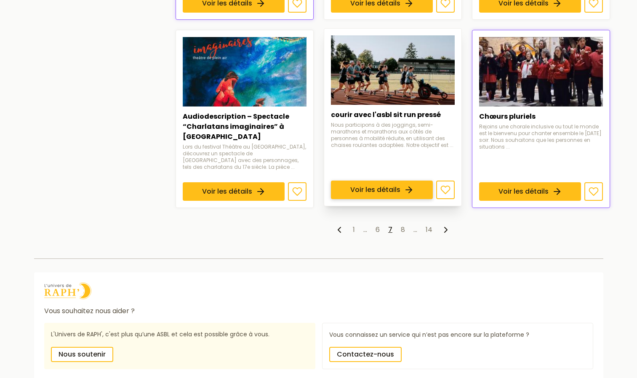
click at [347, 181] on link "Voir les détails" at bounding box center [382, 190] width 102 height 19
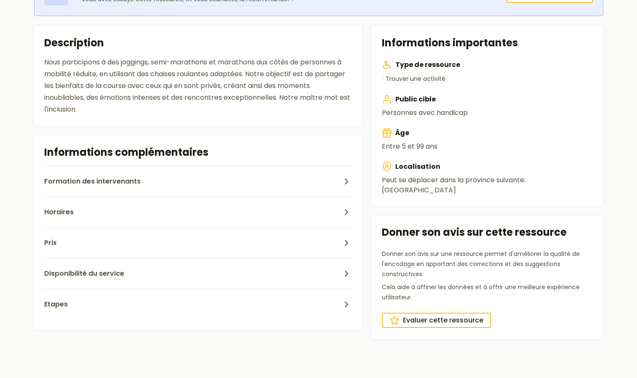
scroll to position [173, 0]
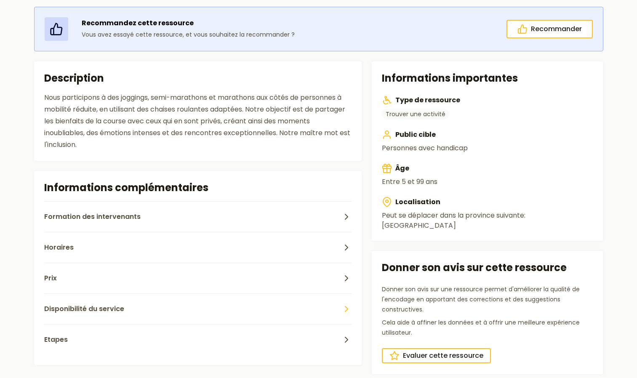
click at [101, 311] on span "Disponibilité du service" at bounding box center [84, 309] width 80 height 10
click at [70, 277] on button "Prix" at bounding box center [198, 278] width 308 height 31
click at [62, 248] on span "Horaires" at bounding box center [58, 247] width 29 height 10
click at [71, 227] on button "Formation des intervenants" at bounding box center [198, 216] width 308 height 31
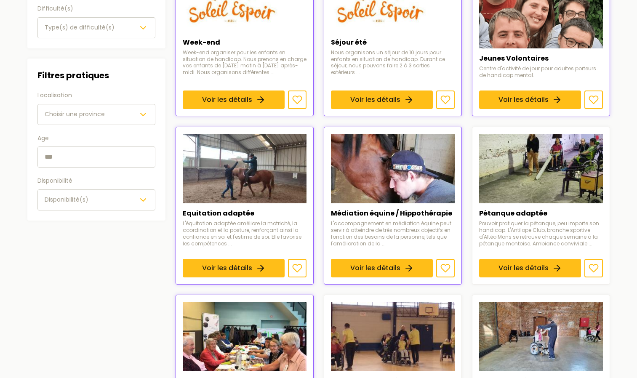
scroll to position [615, 0]
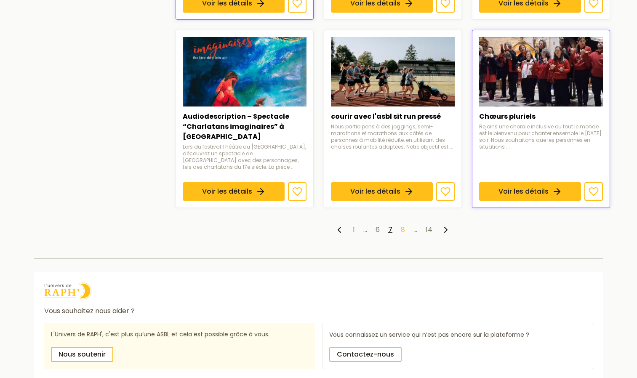
click at [402, 225] on link "8" at bounding box center [403, 230] width 4 height 10
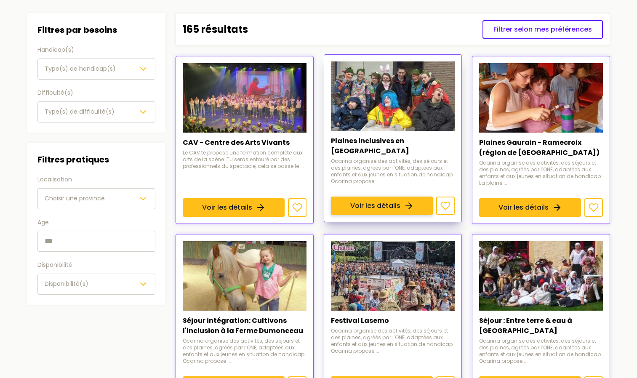
scroll to position [91, 0]
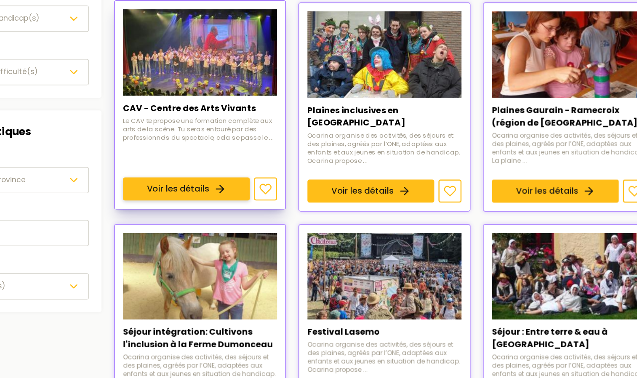
click at [259, 194] on link "Voir les détails" at bounding box center [234, 203] width 102 height 19
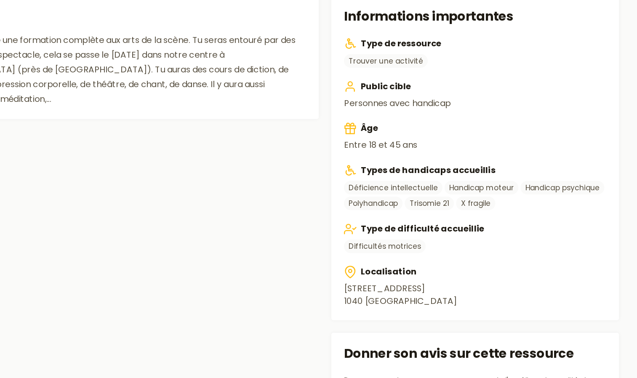
scroll to position [163, 0]
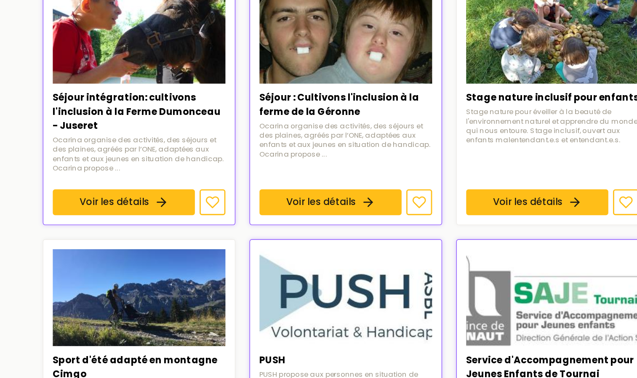
scroll to position [410, 0]
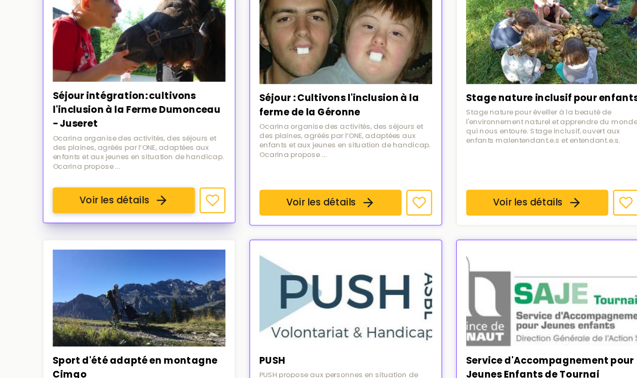
click at [200, 241] on link "Voir les détails" at bounding box center [234, 250] width 102 height 19
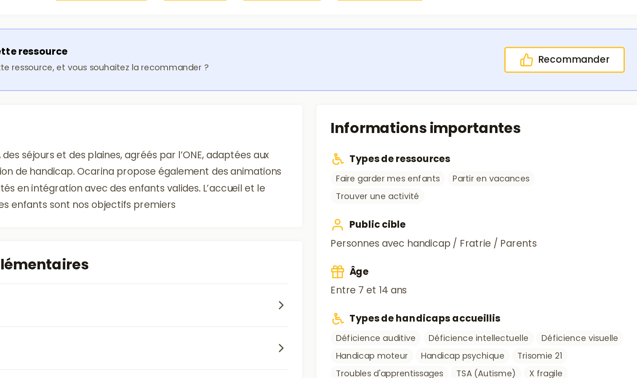
scroll to position [76, 0]
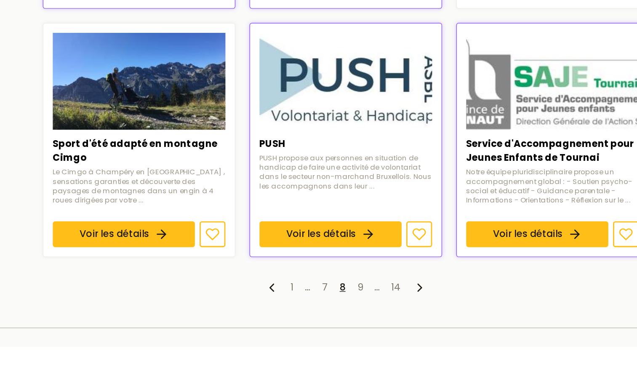
scroll to position [567, 0]
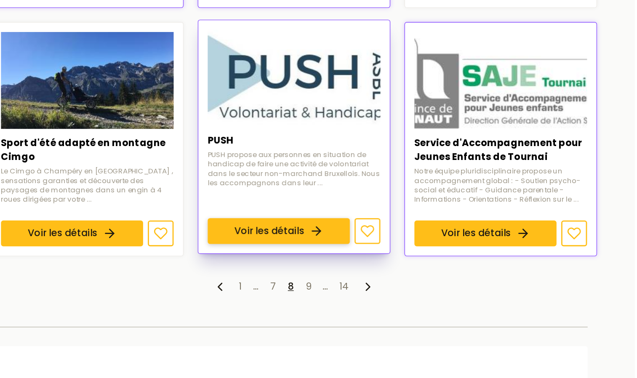
click at [383, 263] on link "Voir les détails" at bounding box center [382, 272] width 102 height 19
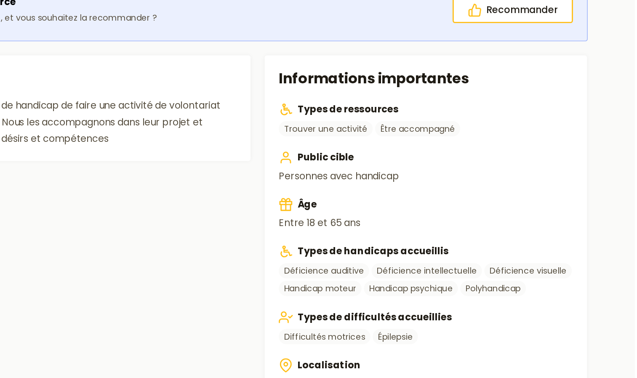
scroll to position [115, 0]
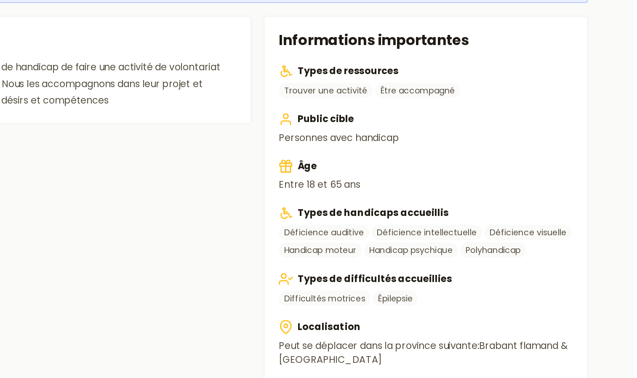
scroll to position [567, 0]
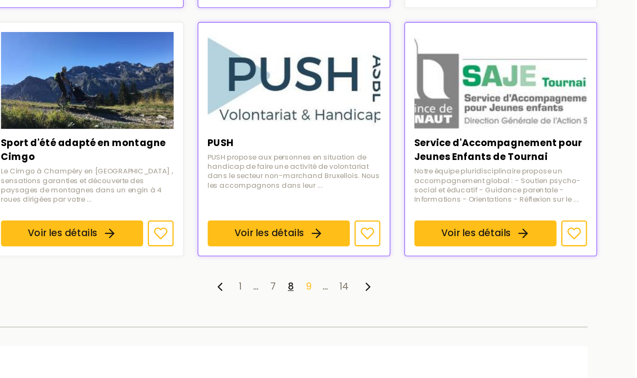
click at [404, 315] on link "9" at bounding box center [403, 312] width 4 height 10
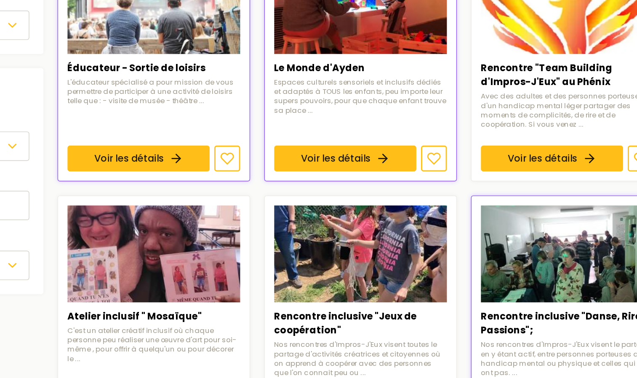
scroll to position [75, 0]
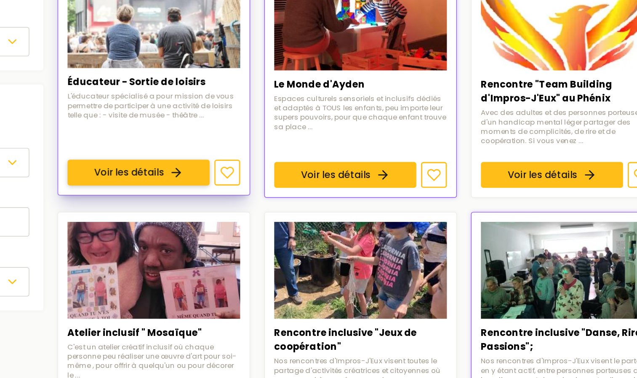
click at [221, 225] on link "Voir les détails" at bounding box center [234, 219] width 102 height 19
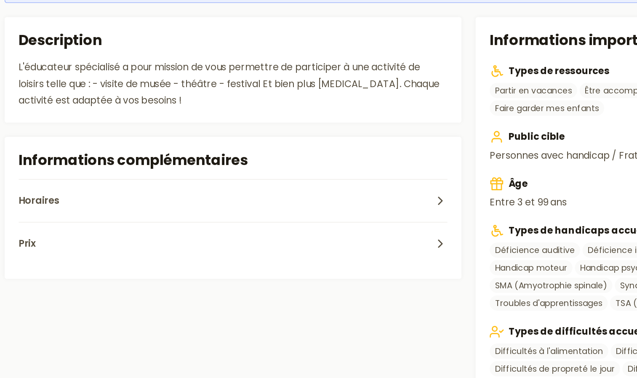
scroll to position [120, 0]
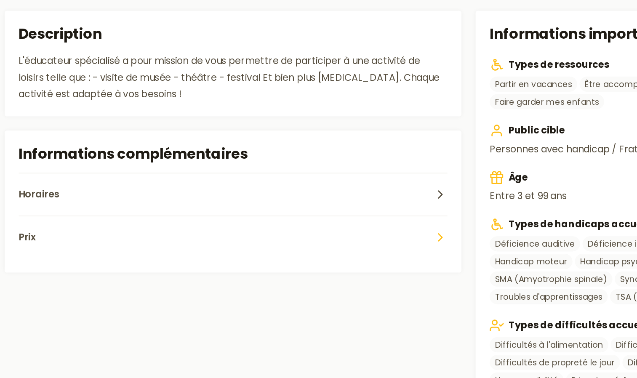
click at [330, 276] on button "Prix" at bounding box center [198, 276] width 308 height 31
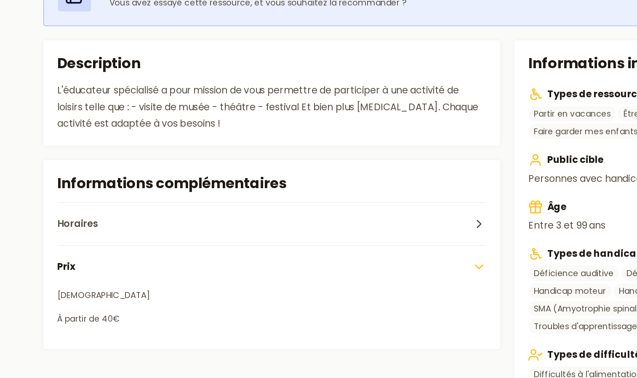
scroll to position [105, 0]
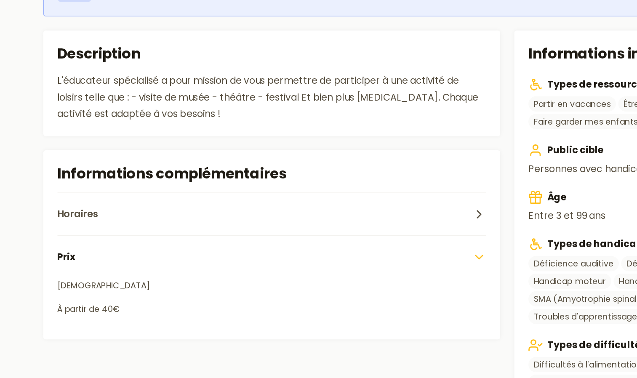
scroll to position [75, 0]
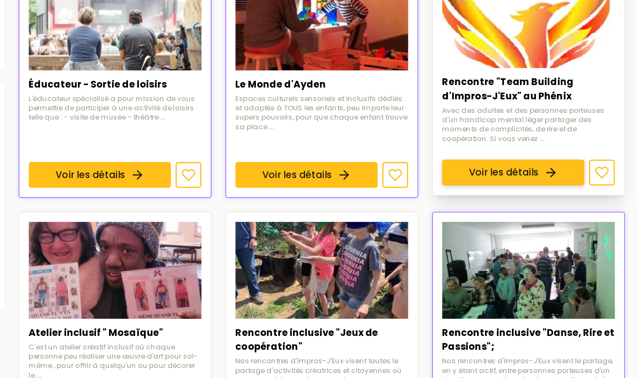
click at [535, 210] on link "Voir les détails" at bounding box center [530, 219] width 102 height 19
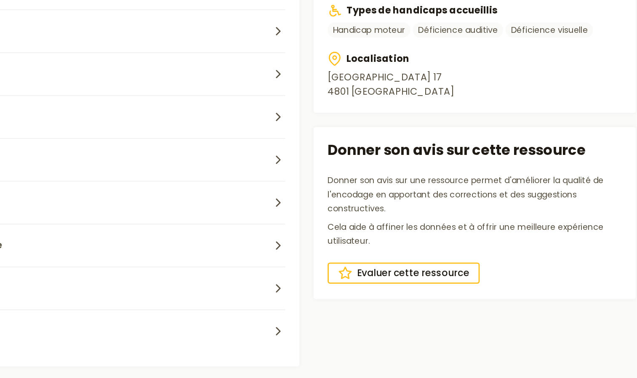
scroll to position [280, 0]
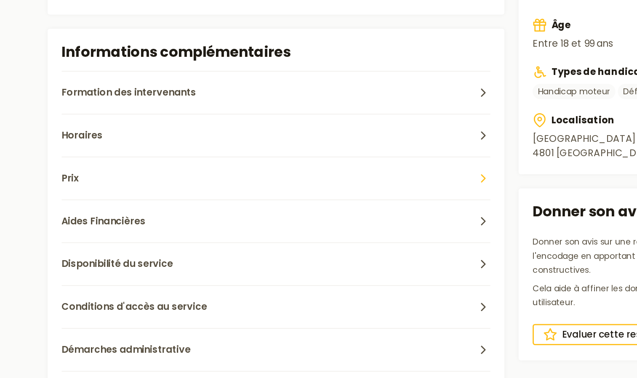
click at [317, 196] on button "Prix" at bounding box center [198, 191] width 308 height 31
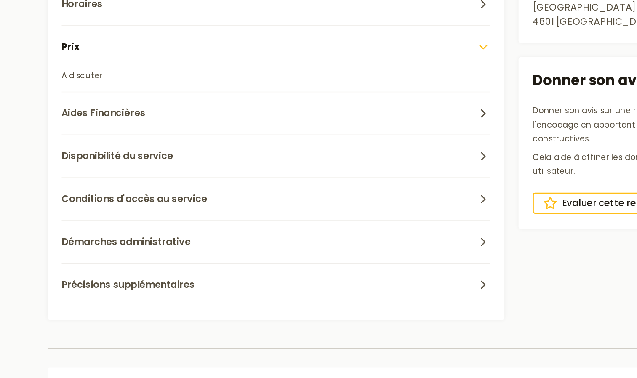
scroll to position [338, 0]
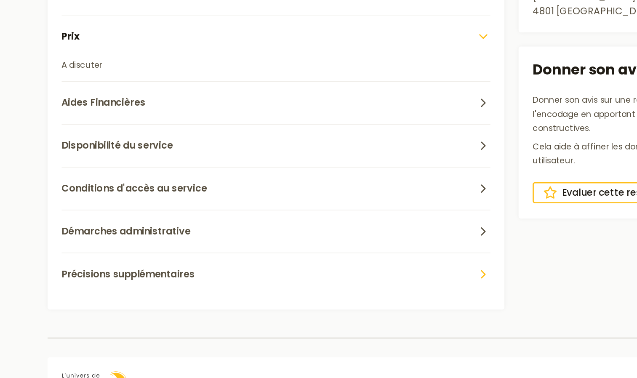
click at [319, 319] on button "Précisions supplémentaires" at bounding box center [198, 303] width 308 height 31
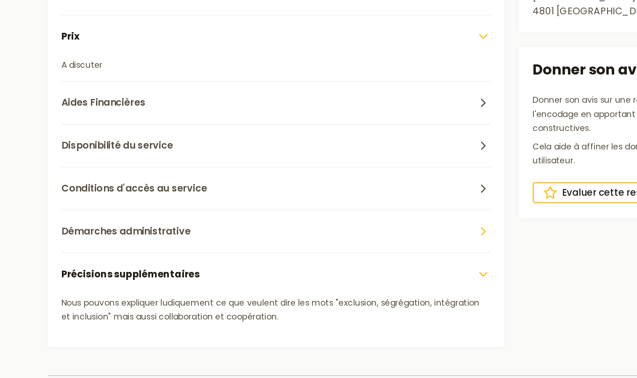
click at [335, 275] on button "Démarches administrative" at bounding box center [198, 272] width 308 height 31
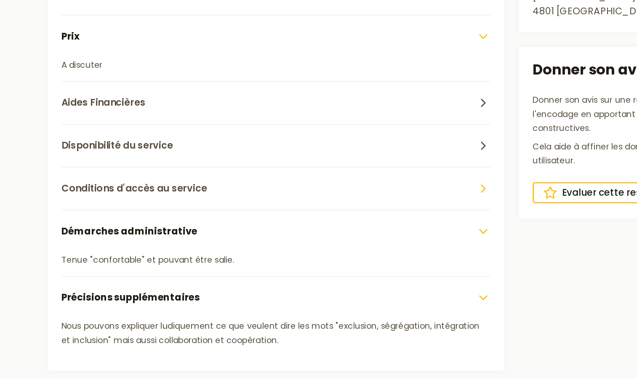
click at [294, 239] on button "Conditions d'accès au service" at bounding box center [198, 241] width 308 height 31
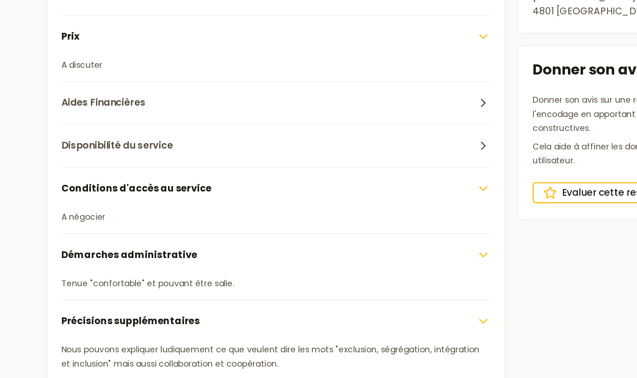
scroll to position [338, 0]
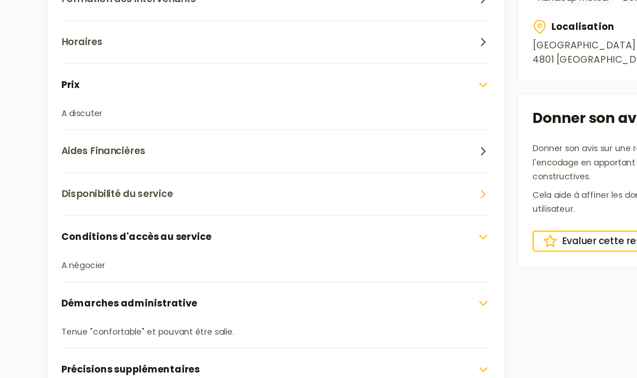
click at [288, 213] on button "Disponibilité du service" at bounding box center [198, 211] width 308 height 31
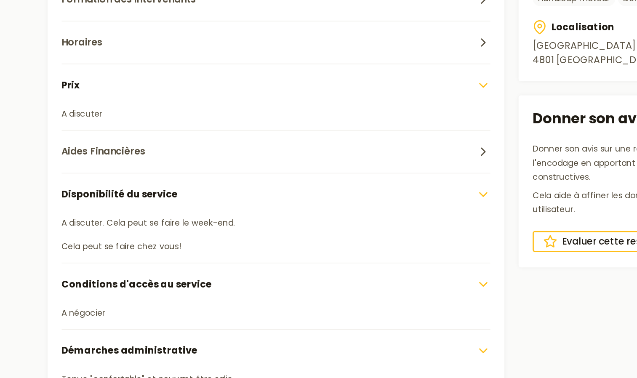
scroll to position [303, 0]
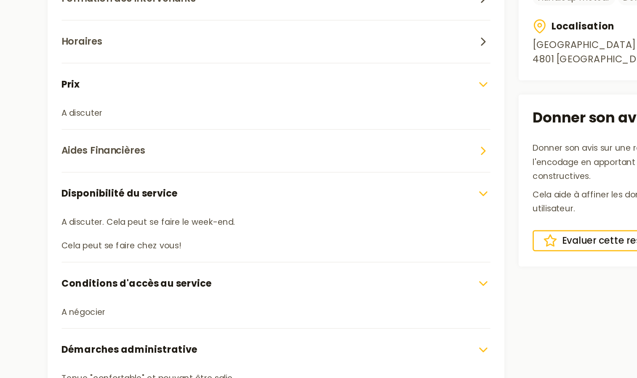
click at [302, 216] on button "Aides Financières" at bounding box center [198, 215] width 308 height 31
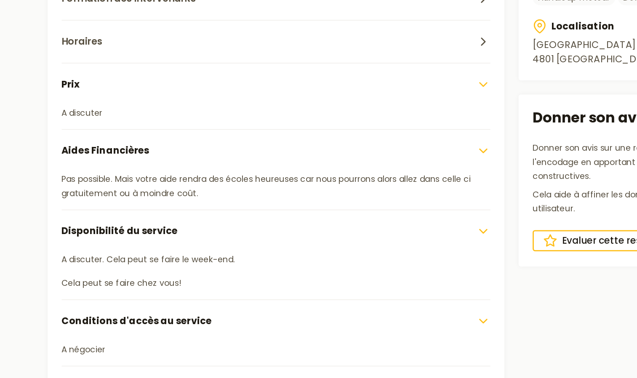
scroll to position [303, 0]
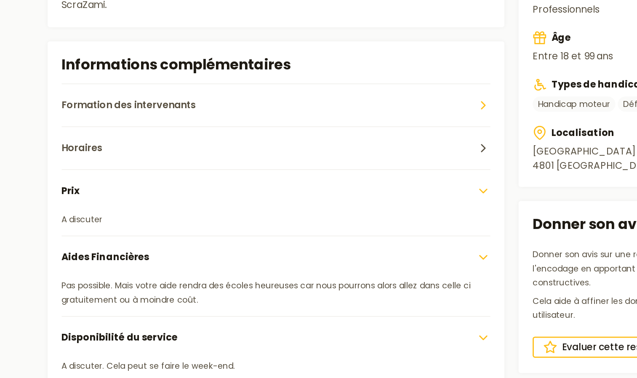
click at [343, 105] on icon "button" at bounding box center [346, 106] width 10 height 10
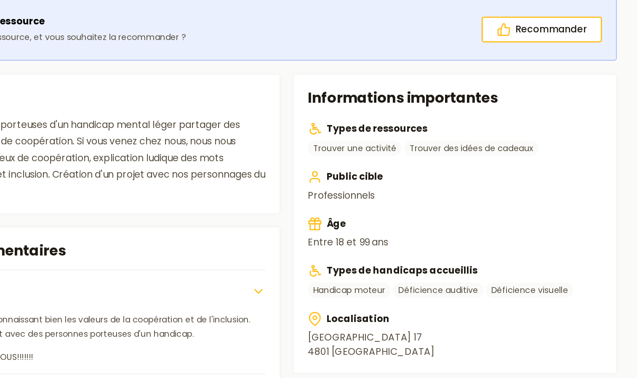
scroll to position [200, 0]
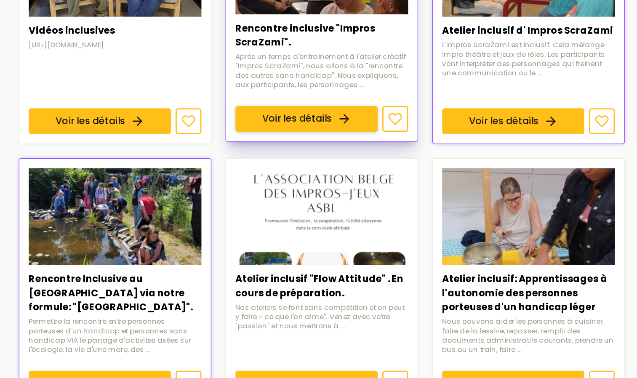
scroll to position [459, 0]
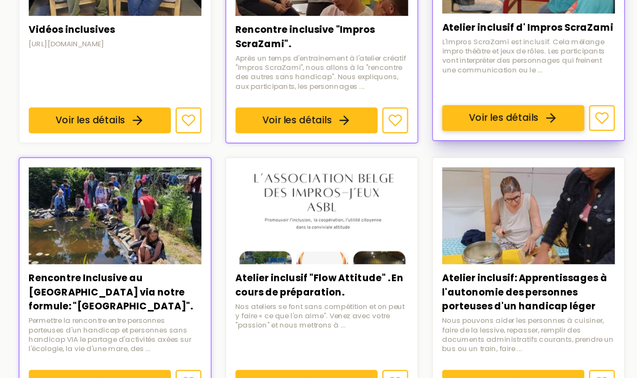
click at [516, 182] on link "Voir les détails" at bounding box center [530, 191] width 102 height 19
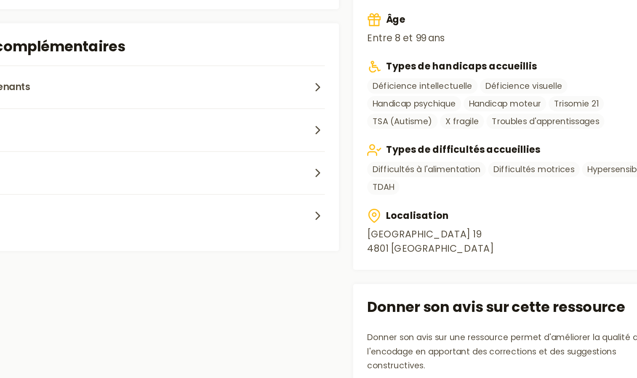
scroll to position [220, 0]
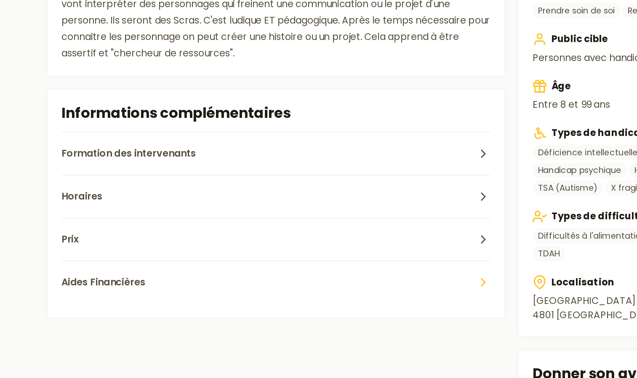
click at [173, 265] on button "Aides Financières" at bounding box center [198, 261] width 308 height 31
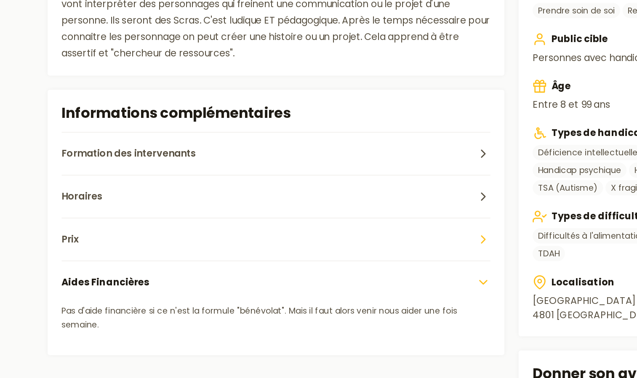
click at [136, 235] on button "Prix" at bounding box center [198, 230] width 308 height 31
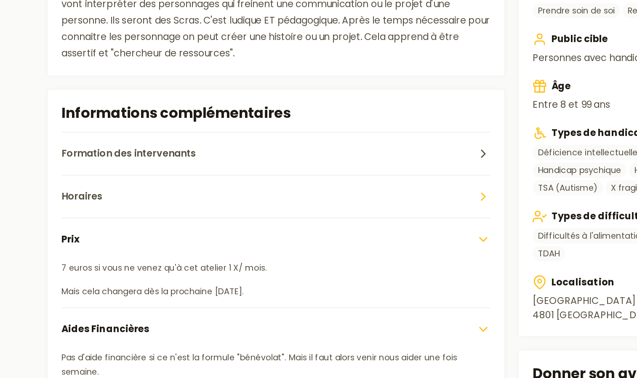
click at [118, 203] on button "Horaires" at bounding box center [198, 200] width 308 height 31
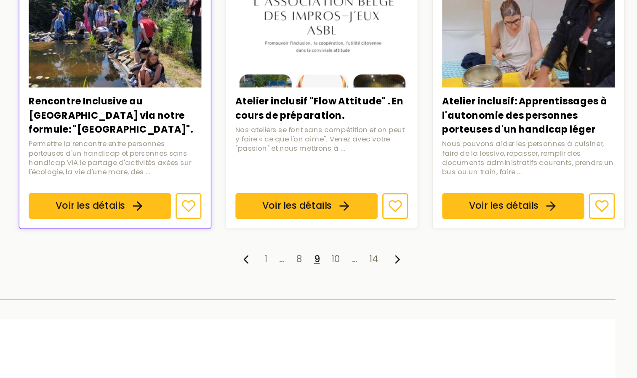
scroll to position [588, 0]
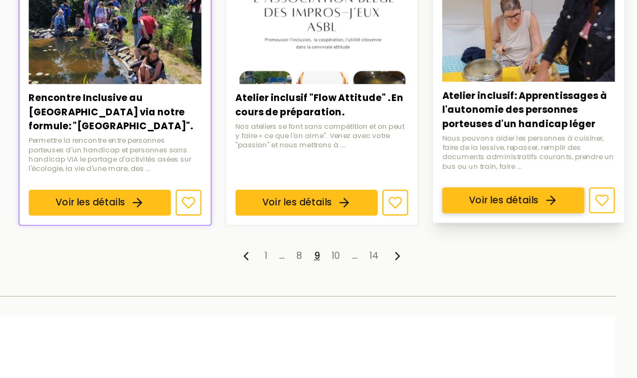
click at [524, 241] on link "Voir les détails" at bounding box center [530, 250] width 102 height 19
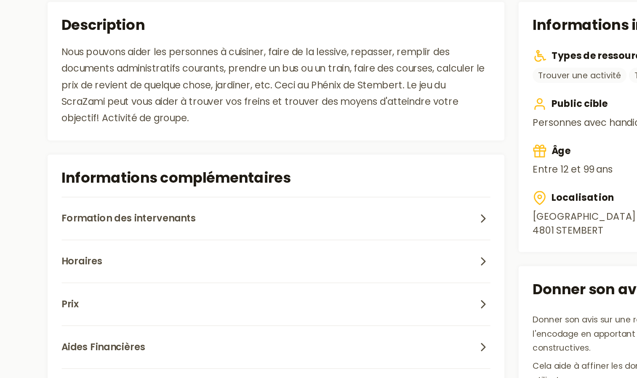
scroll to position [164, 0]
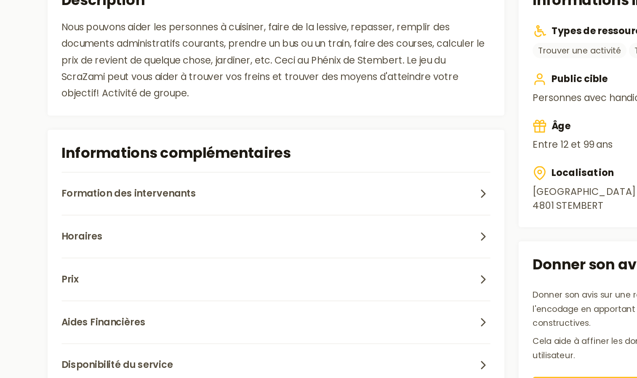
scroll to position [588, 0]
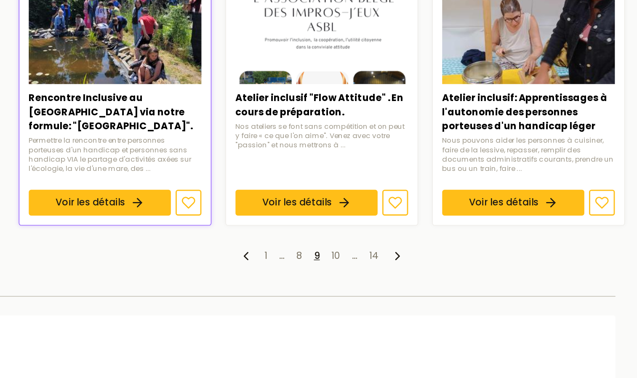
click at [407, 288] on ul "1 … 8 9 10 … 14" at bounding box center [393, 290] width 434 height 10
click at [403, 288] on link "10" at bounding box center [403, 290] width 6 height 10
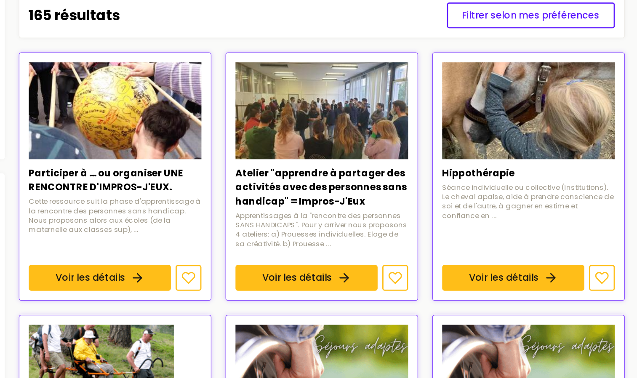
click at [308, 120] on div "165 résultats Filtrer selon mes préférences" at bounding box center [393, 117] width 434 height 33
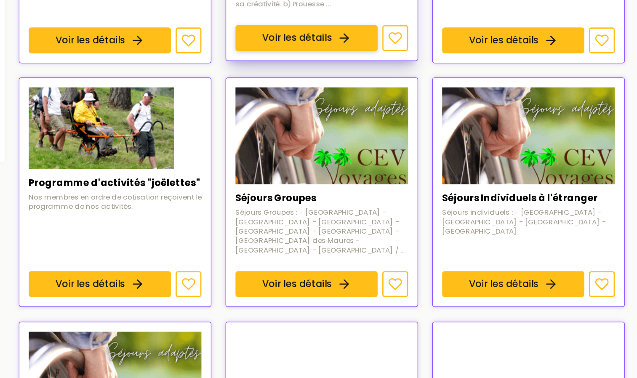
scroll to position [174, 0]
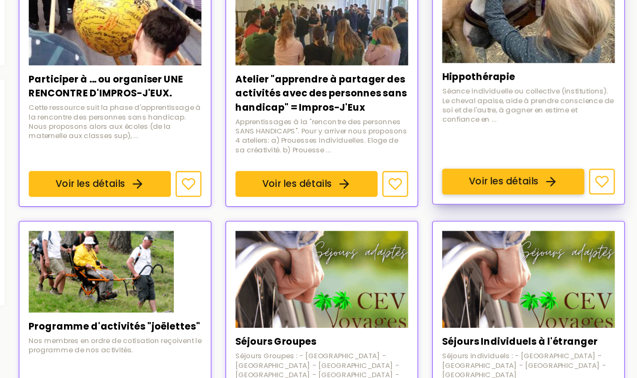
click at [502, 121] on link "Voir les détails" at bounding box center [530, 130] width 102 height 19
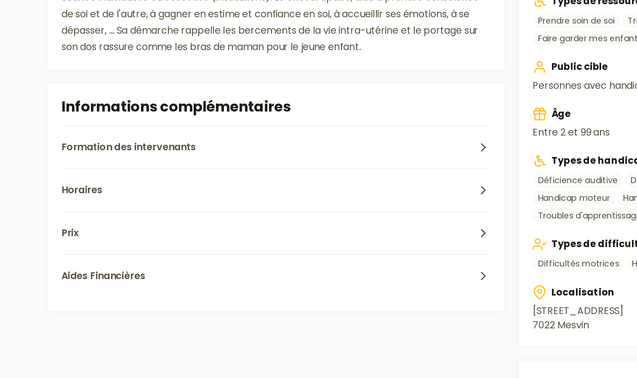
scroll to position [165, 0]
click at [104, 268] on button "Prix" at bounding box center [198, 273] width 308 height 31
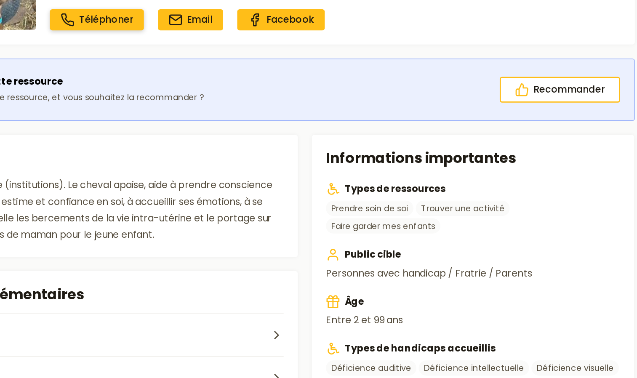
scroll to position [136, 0]
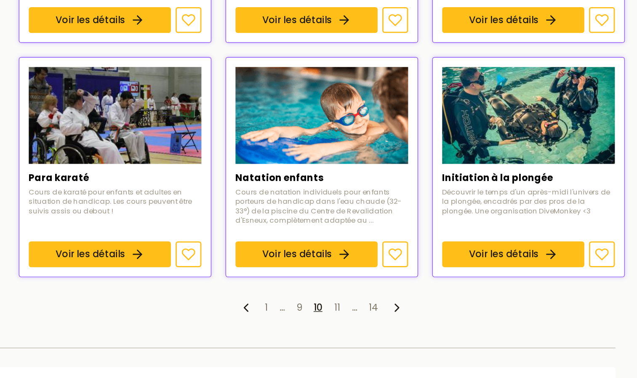
scroll to position [545, 0]
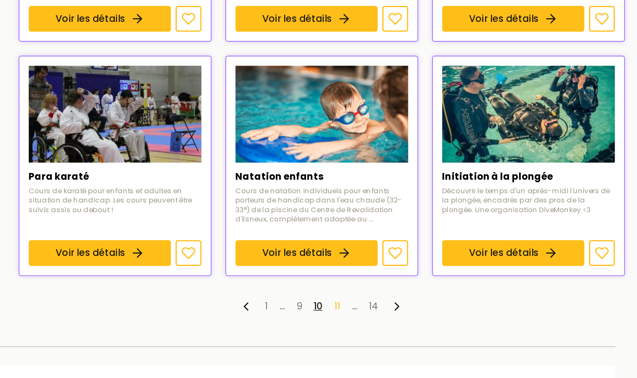
click at [402, 322] on link "11" at bounding box center [404, 327] width 4 height 10
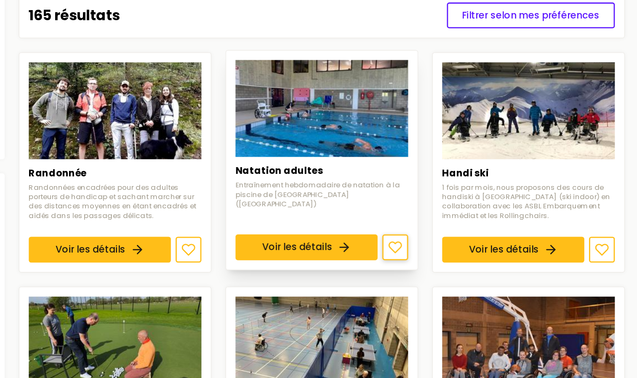
click at [442, 279] on icon at bounding box center [445, 284] width 10 height 10
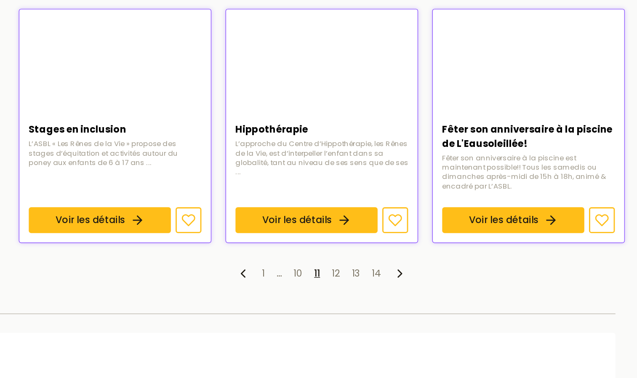
scroll to position [546, 0]
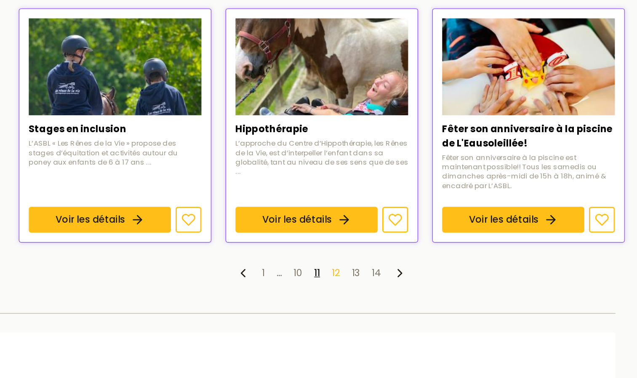
click at [405, 298] on link "12" at bounding box center [403, 303] width 6 height 10
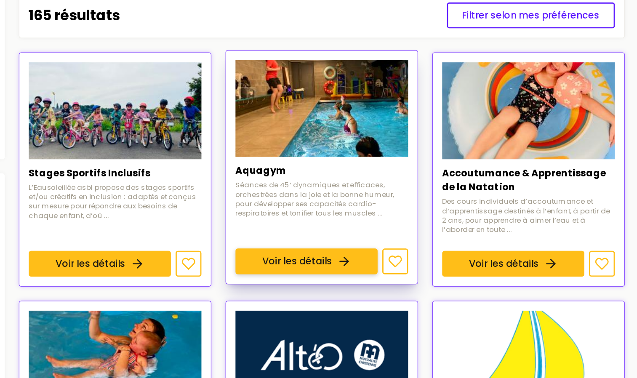
click at [375, 285] on link "Voir les détails" at bounding box center [382, 294] width 102 height 19
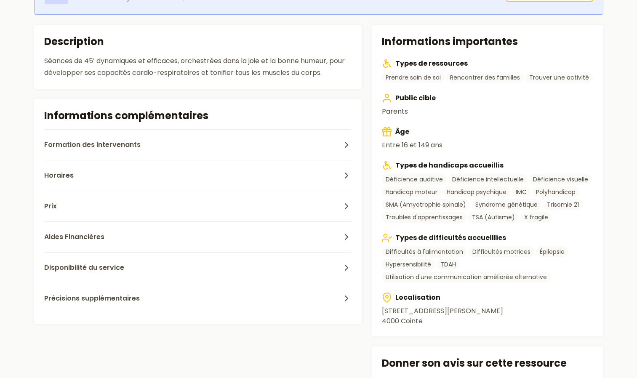
scroll to position [209, 0]
click at [104, 172] on button "Horaires" at bounding box center [198, 175] width 308 height 31
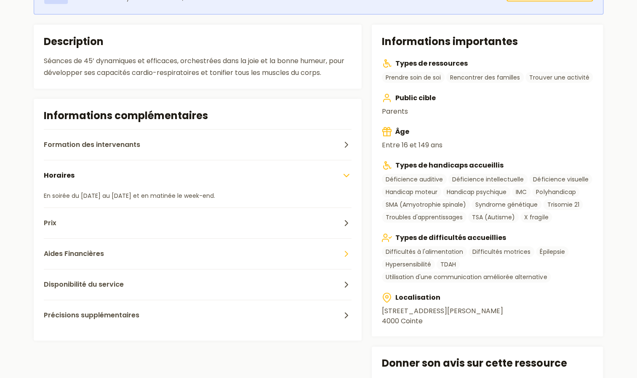
click at [62, 254] on span "Aides Financières" at bounding box center [74, 254] width 60 height 10
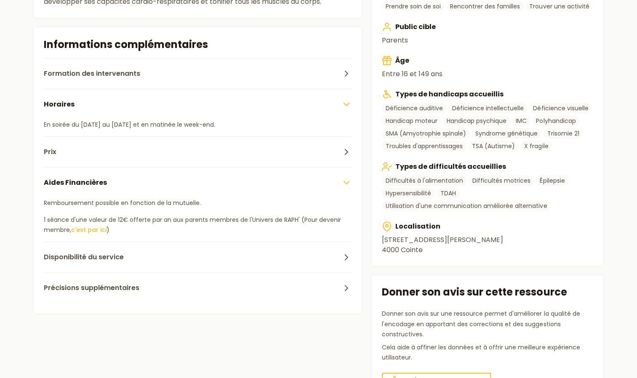
scroll to position [283, 0]
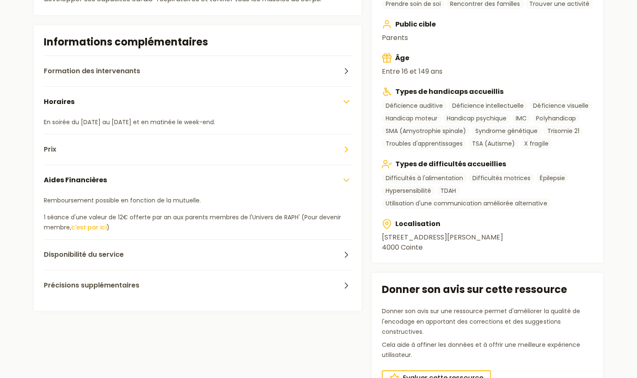
click at [51, 147] on span "Prix" at bounding box center [50, 149] width 13 height 10
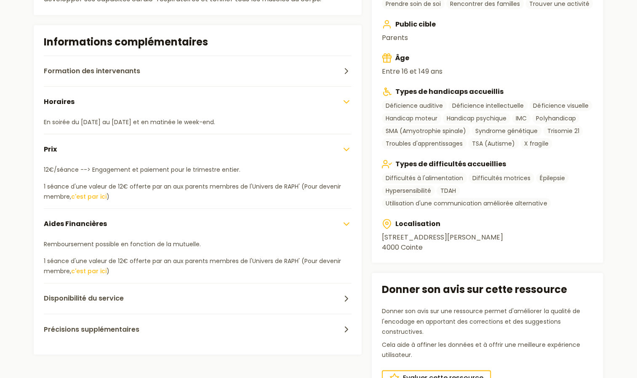
click at [51, 146] on span "Prix" at bounding box center [50, 149] width 13 height 10
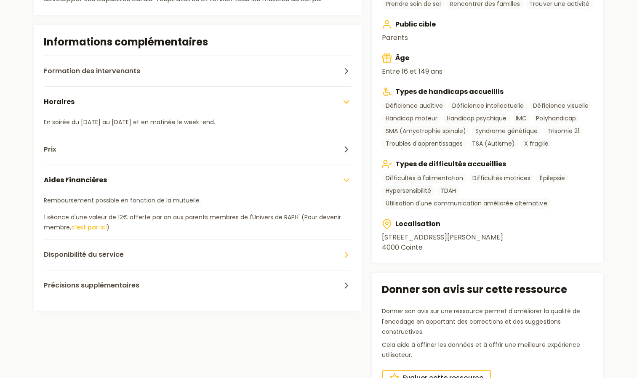
click at [71, 253] on span "Disponibilité du service" at bounding box center [84, 255] width 80 height 10
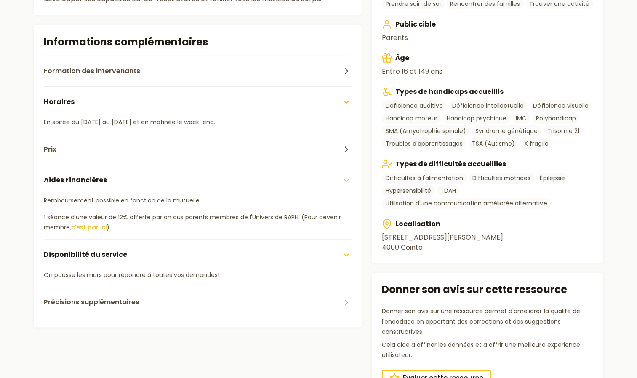
click at [108, 301] on span "Précisions supplémentaires" at bounding box center [92, 302] width 96 height 10
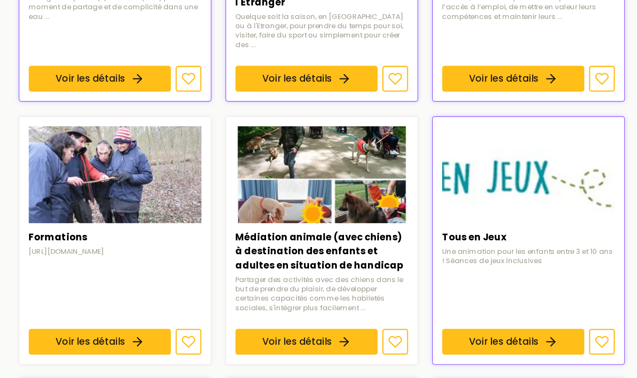
scroll to position [320, 0]
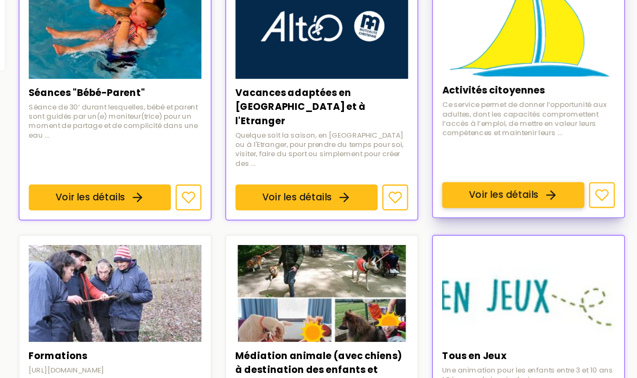
click at [501, 153] on link "Voir les détails" at bounding box center [530, 162] width 102 height 19
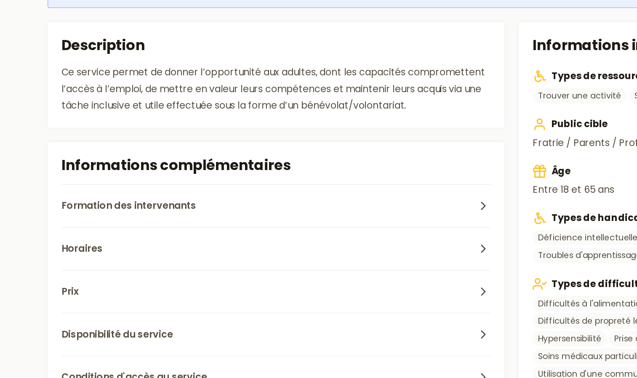
scroll to position [218, 0]
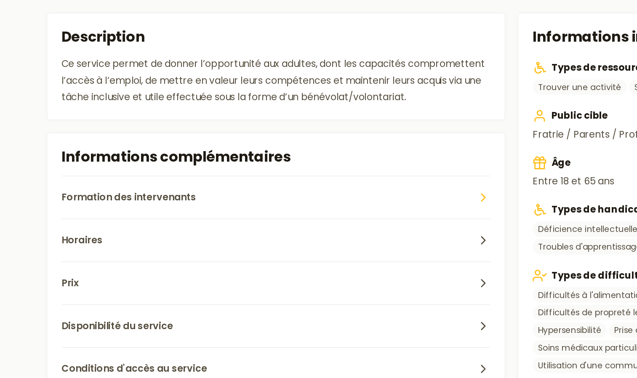
click at [97, 142] on button "Formation des intervenants" at bounding box center [198, 148] width 308 height 31
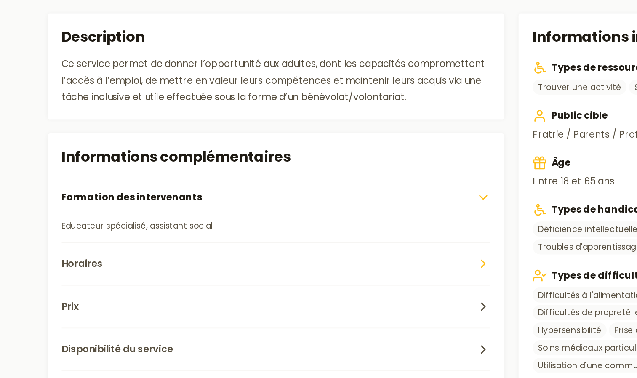
click at [75, 190] on button "Horaires" at bounding box center [198, 195] width 308 height 31
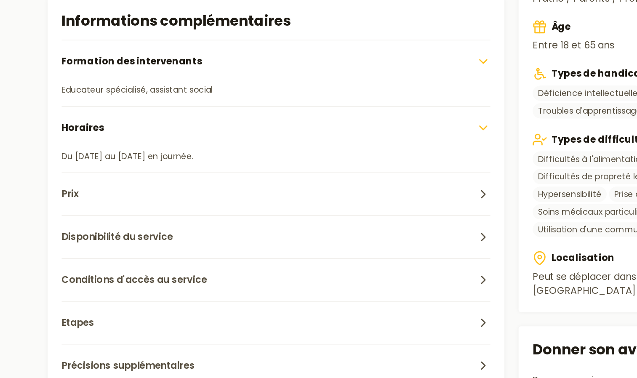
scroll to position [221, 0]
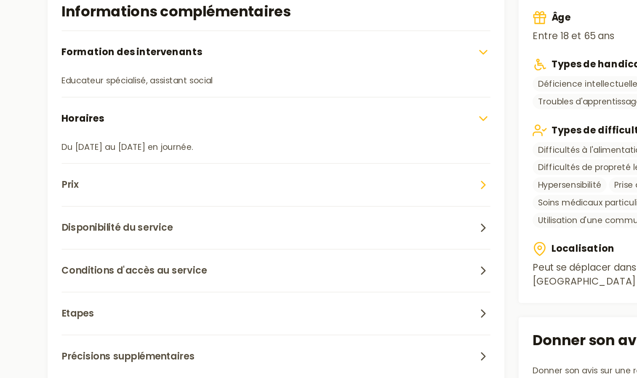
click at [55, 239] on span "Prix" at bounding box center [50, 239] width 13 height 10
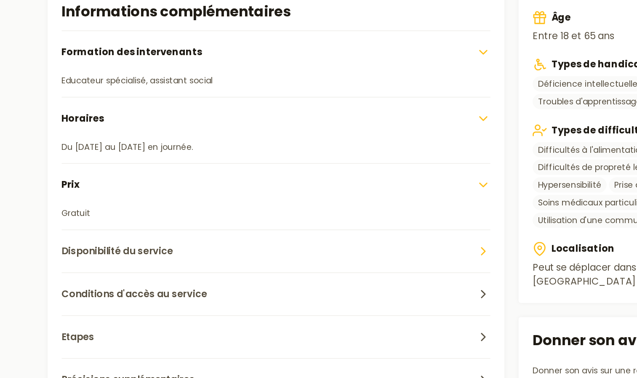
click at [66, 279] on button "Disponibilité du service" at bounding box center [198, 286] width 308 height 31
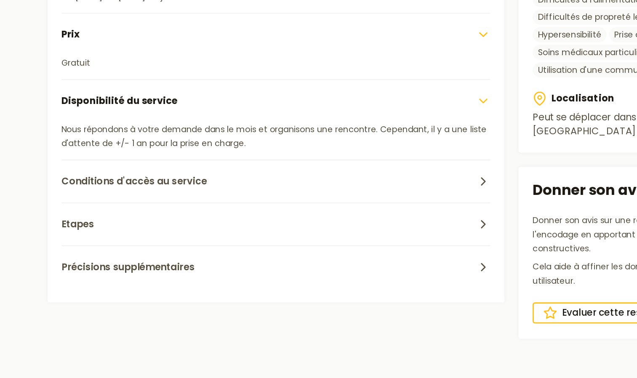
scroll to position [339, 0]
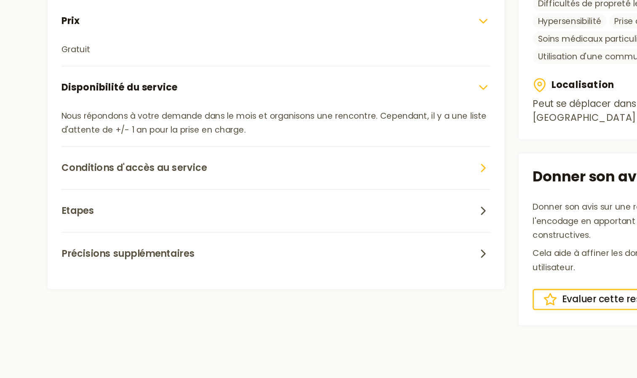
click at [85, 228] on span "Conditions d'accès au service" at bounding box center [96, 227] width 104 height 10
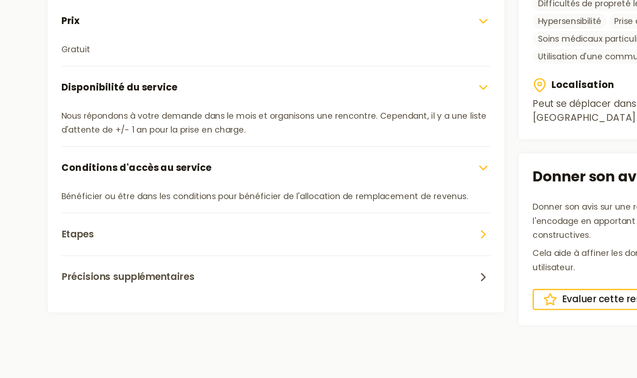
click at [82, 273] on button "Etapes" at bounding box center [198, 274] width 308 height 31
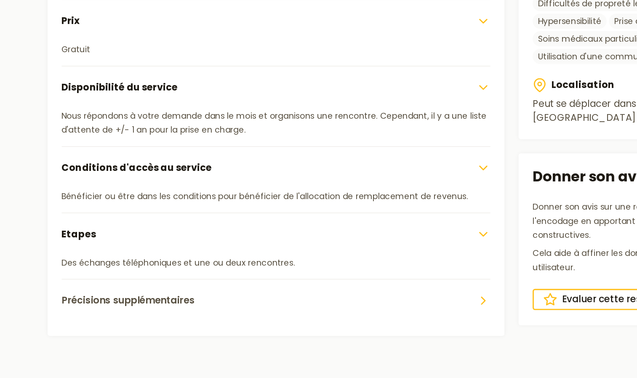
click at [105, 326] on span "Précisions supplémentaires" at bounding box center [92, 322] width 96 height 10
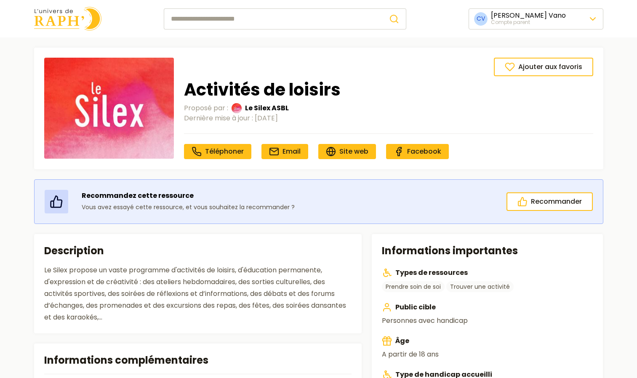
scroll to position [82, 0]
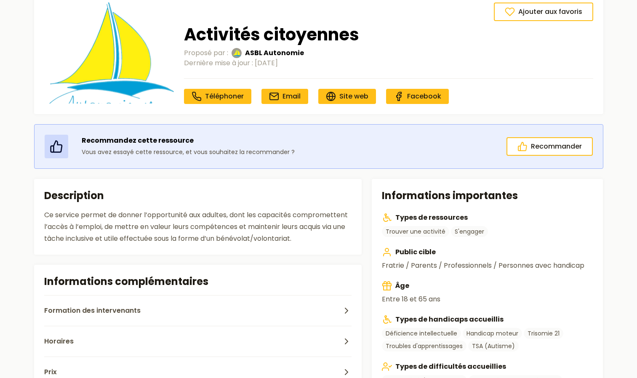
scroll to position [4, 0]
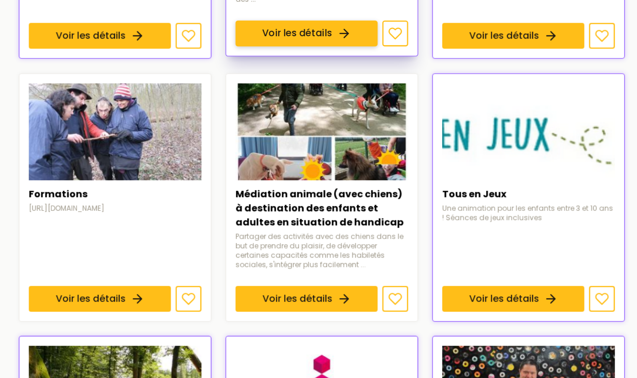
scroll to position [373, 0]
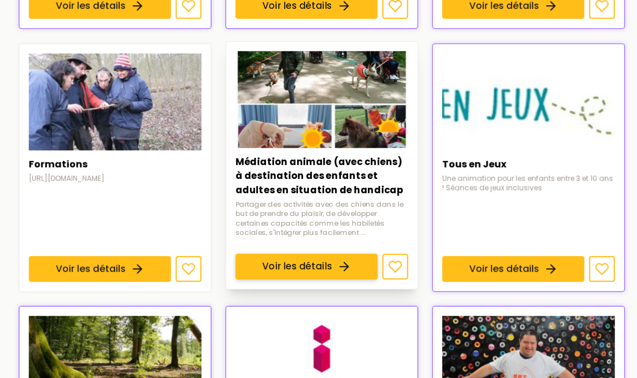
click at [403, 289] on link "Voir les détails" at bounding box center [382, 298] width 102 height 19
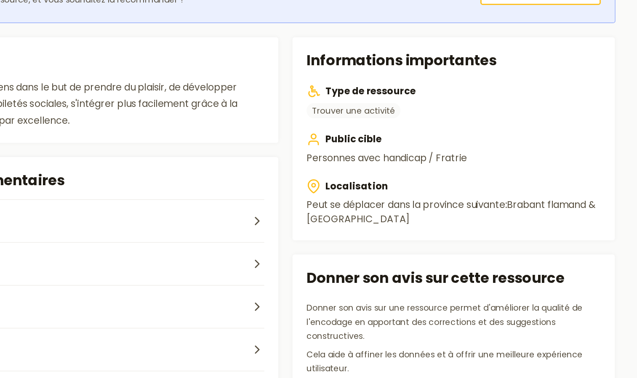
scroll to position [122, 0]
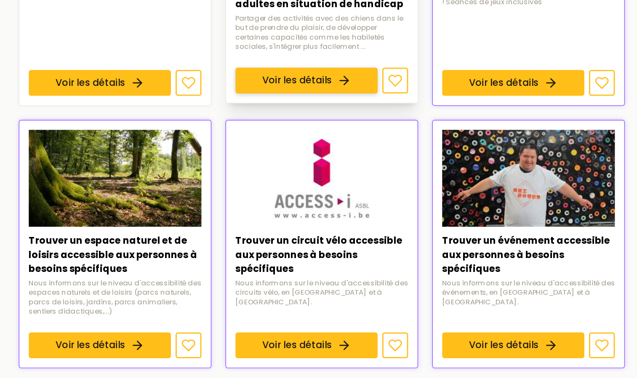
scroll to position [524, 0]
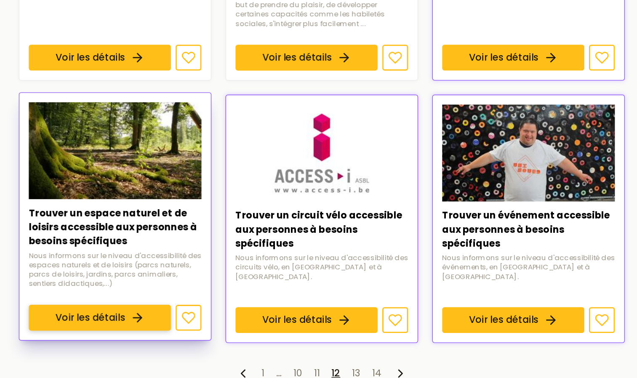
click at [274, 325] on link "Voir les détails" at bounding box center [234, 334] width 102 height 19
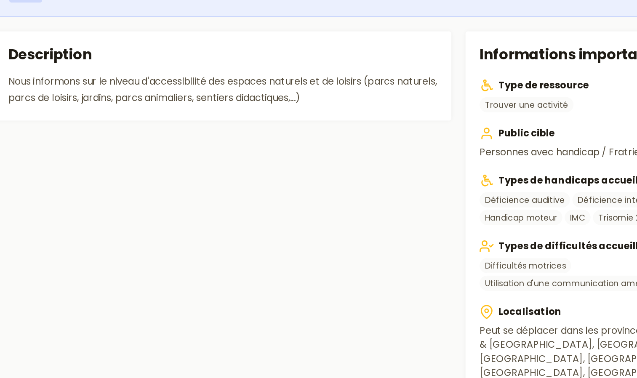
scroll to position [197, 0]
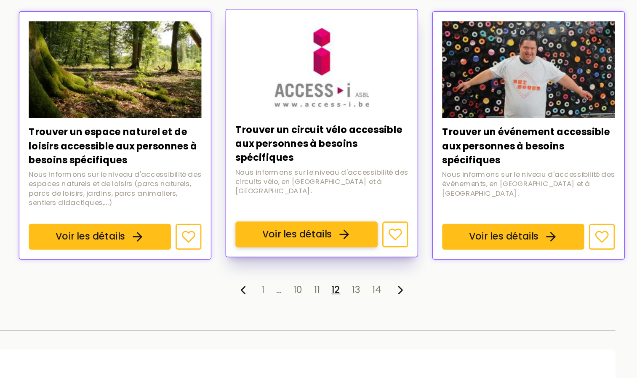
scroll to position [599, 0]
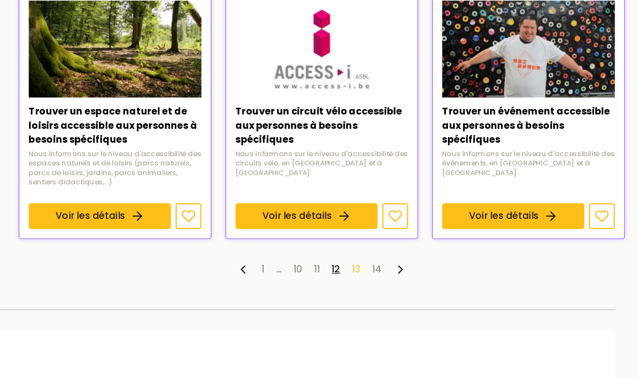
click at [418, 295] on link "13" at bounding box center [418, 300] width 6 height 10
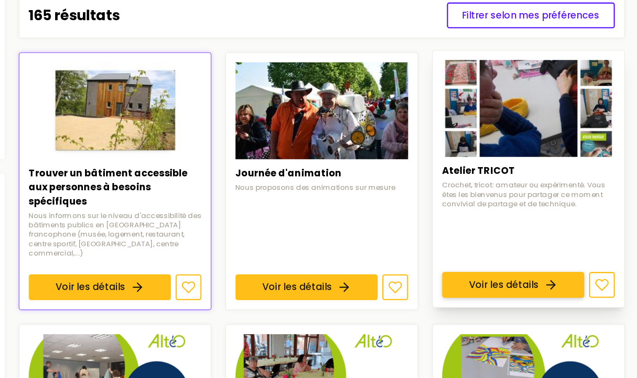
click at [493, 302] on link "Voir les détails" at bounding box center [530, 311] width 102 height 19
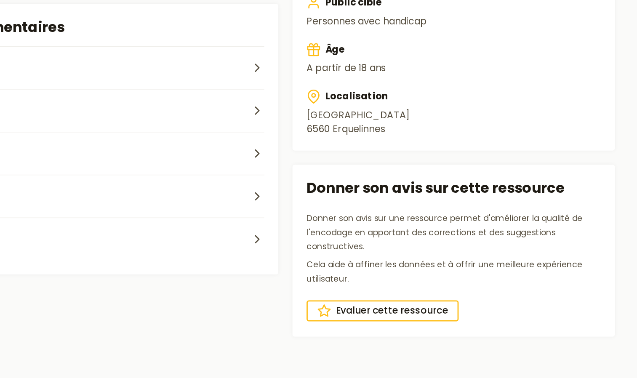
scroll to position [198, 0]
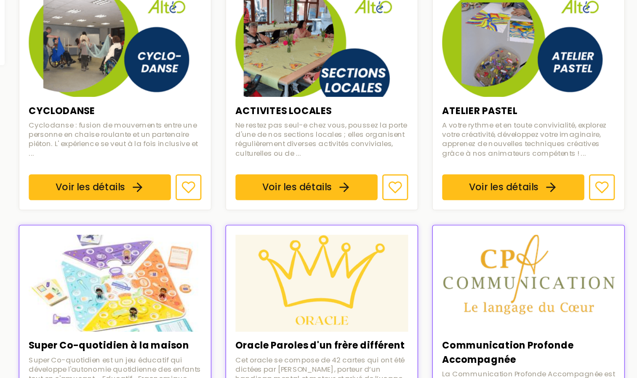
scroll to position [241, 0]
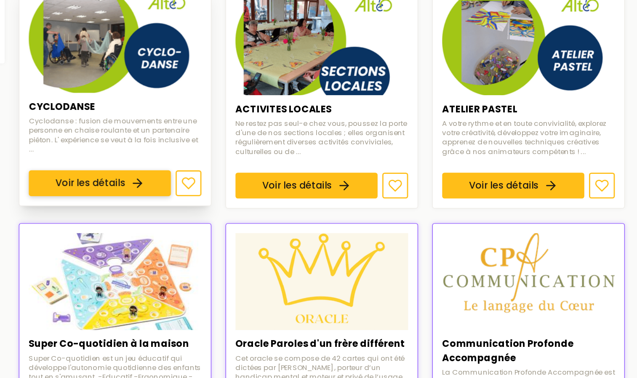
click at [214, 229] on link "Voir les détails" at bounding box center [234, 238] width 102 height 19
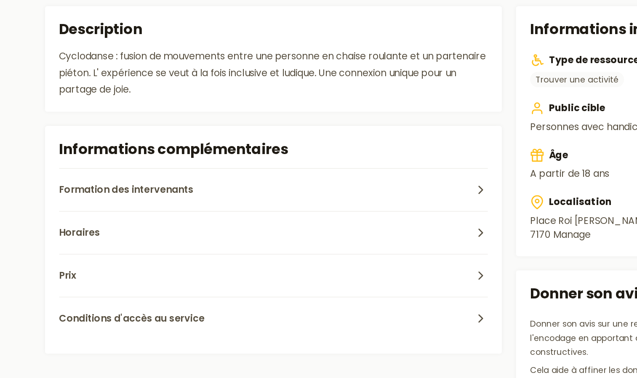
scroll to position [122, 0]
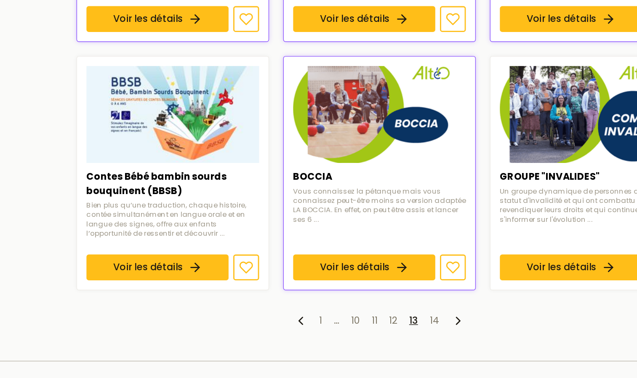
scroll to position [540, 0]
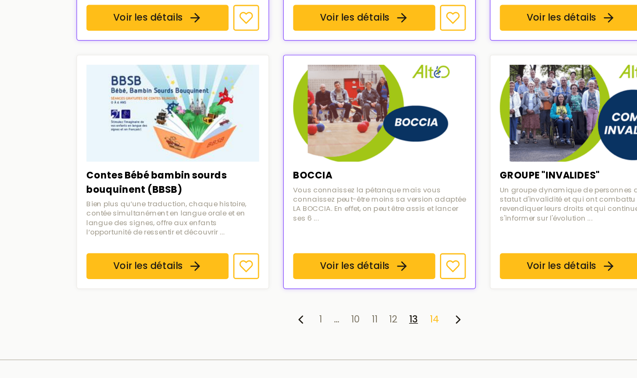
click at [432, 331] on link "14" at bounding box center [432, 336] width 7 height 10
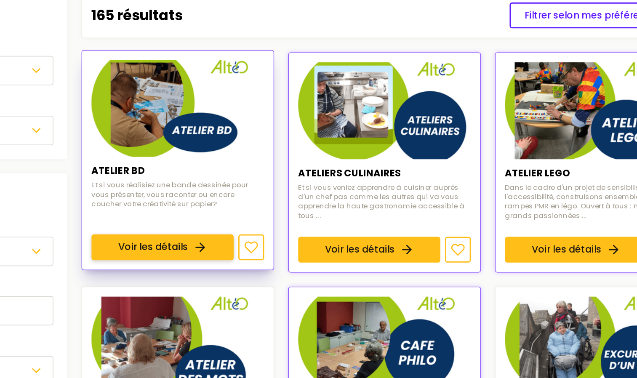
click at [248, 275] on link "Voir les détails" at bounding box center [234, 284] width 102 height 19
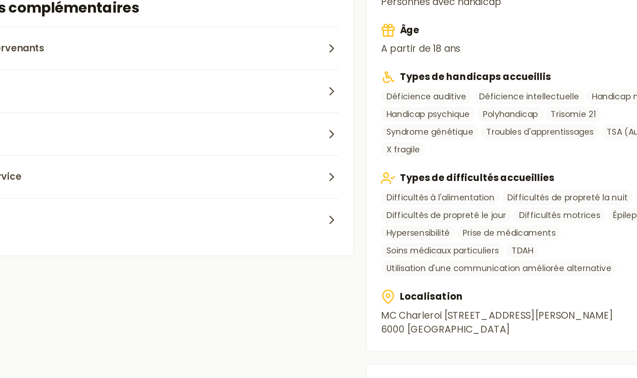
scroll to position [212, 0]
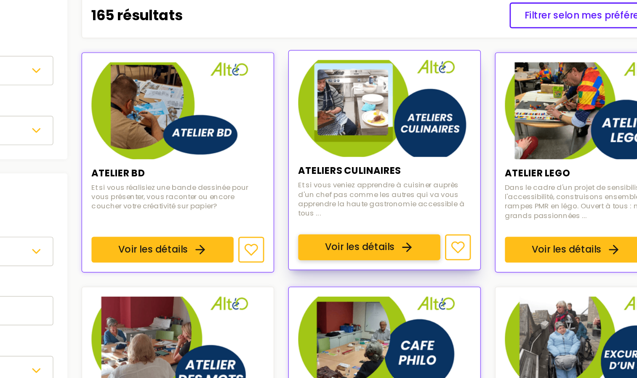
click at [396, 275] on link "Voir les détails" at bounding box center [382, 284] width 102 height 19
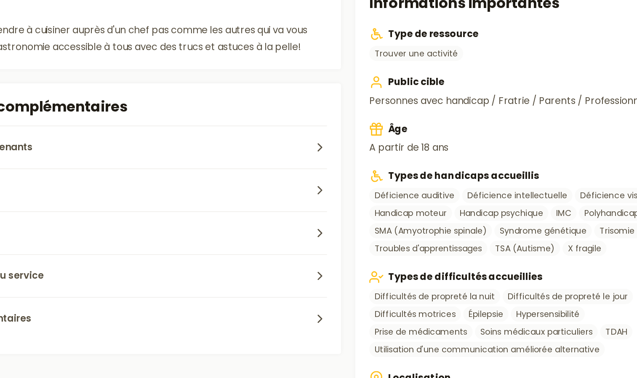
scroll to position [247, 0]
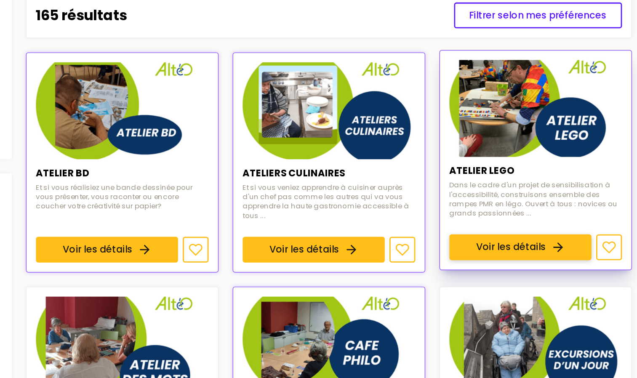
click at [578, 275] on link "Voir les détails" at bounding box center [530, 284] width 102 height 19
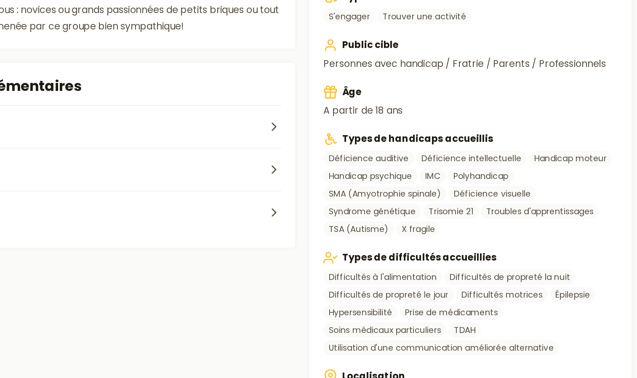
scroll to position [266, 0]
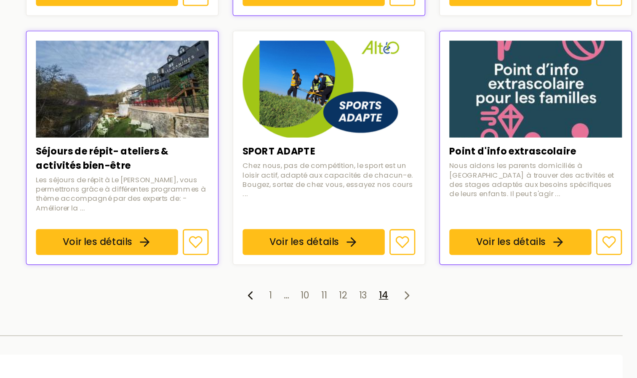
scroll to position [365, 0]
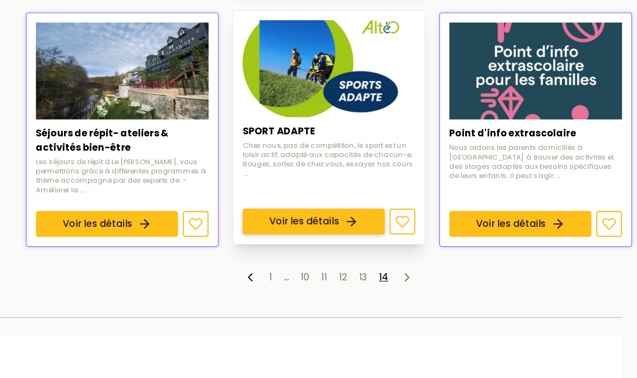
click at [361, 256] on link "Voir les détails" at bounding box center [382, 265] width 102 height 19
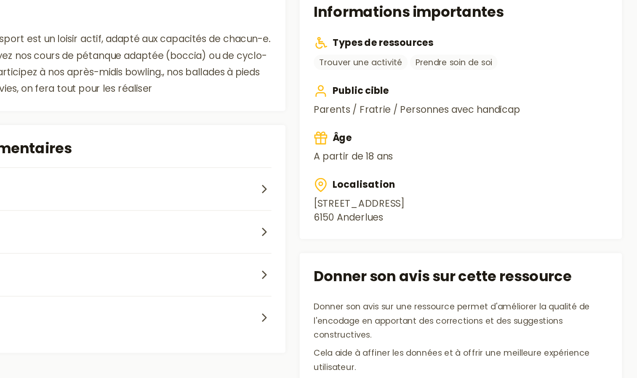
scroll to position [238, 0]
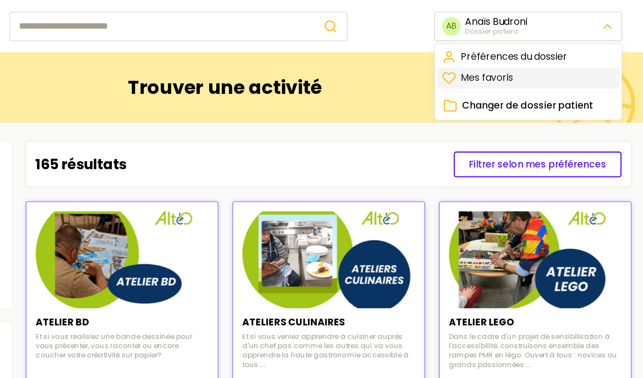
click at [515, 57] on link "Mes favoris" at bounding box center [536, 55] width 130 height 15
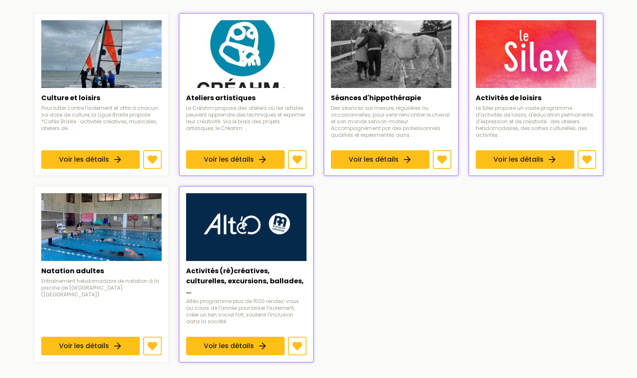
scroll to position [91, 0]
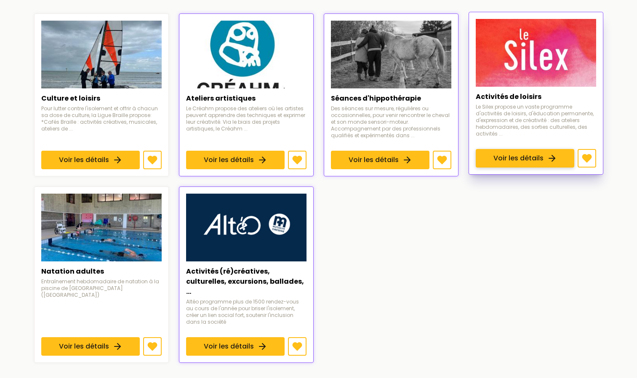
click at [532, 149] on link "Voir les détails" at bounding box center [525, 158] width 98 height 19
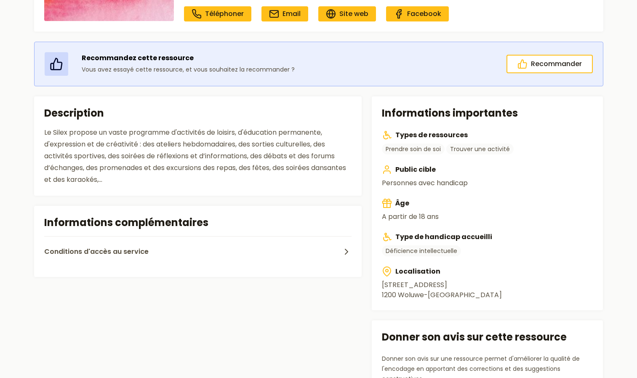
scroll to position [139, 0]
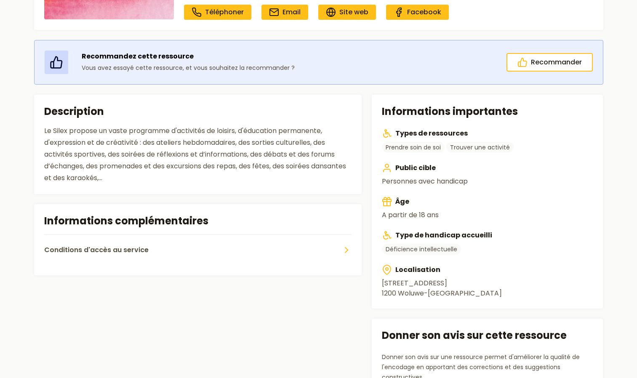
click at [189, 257] on button "Conditions d'accès au service" at bounding box center [198, 249] width 308 height 31
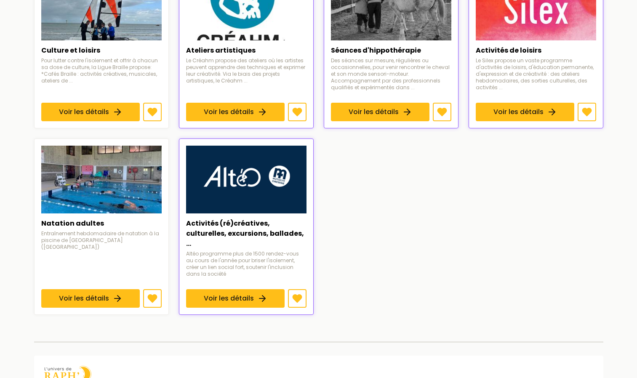
scroll to position [91, 0]
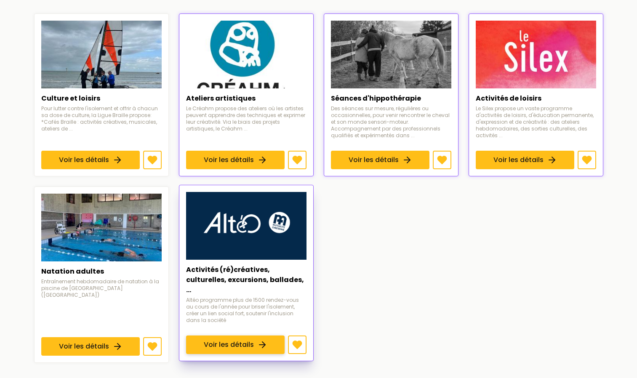
click at [221, 335] on link "Voir les détails" at bounding box center [235, 344] width 98 height 19
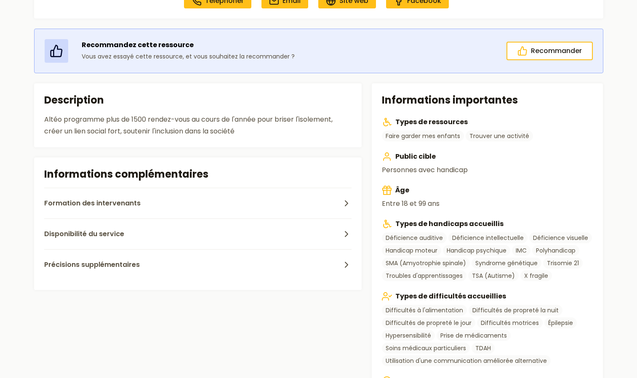
scroll to position [177, 0]
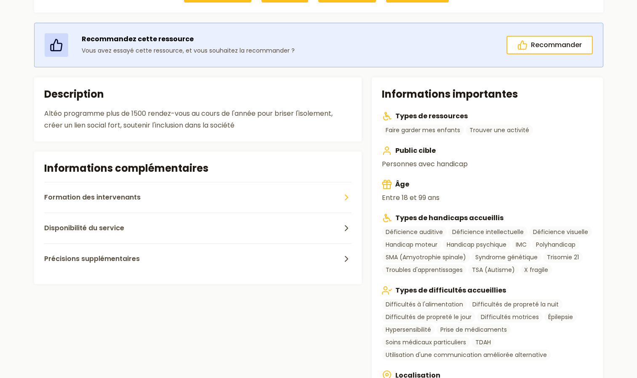
click at [65, 199] on span "Formation des intervenants" at bounding box center [92, 197] width 96 height 10
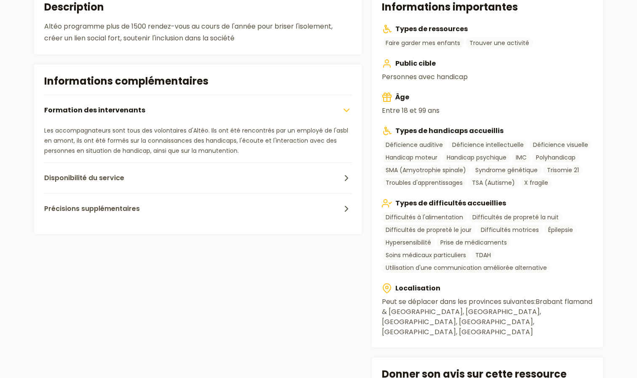
scroll to position [258, 0]
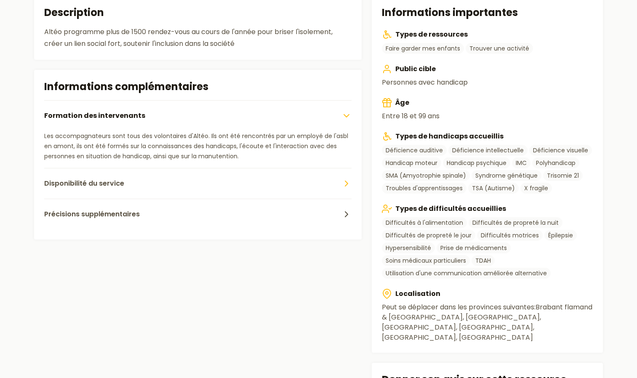
click at [60, 180] on span "Disponibilité du service" at bounding box center [84, 183] width 80 height 10
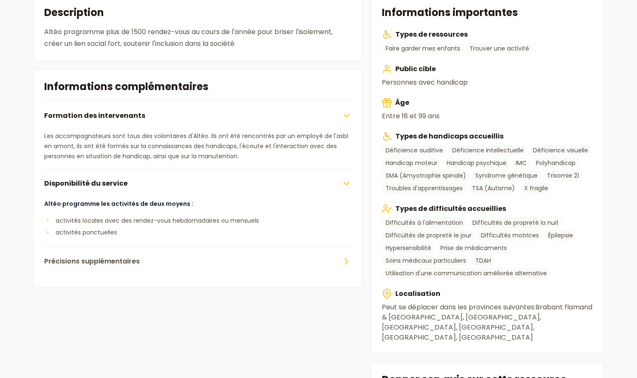
drag, startPoint x: 96, startPoint y: 258, endPoint x: 64, endPoint y: 255, distance: 32.1
click at [64, 255] on button "Précisions supplémentaires" at bounding box center [198, 261] width 308 height 31
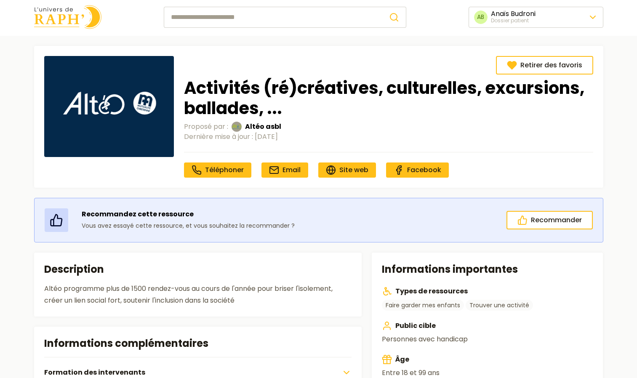
scroll to position [0, 0]
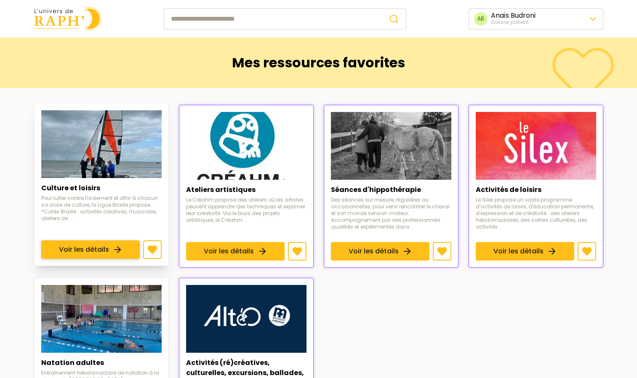
click at [124, 240] on link "Voir les détails" at bounding box center [90, 249] width 98 height 19
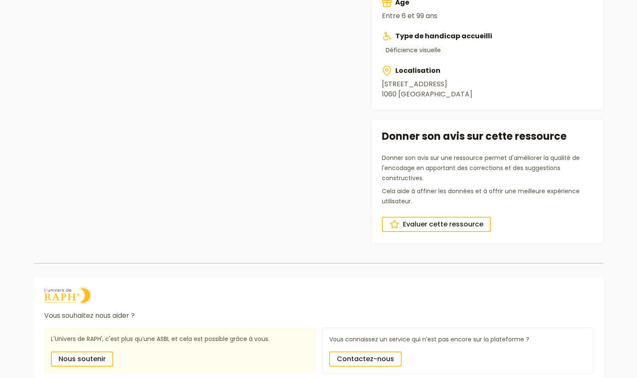
scroll to position [352, 0]
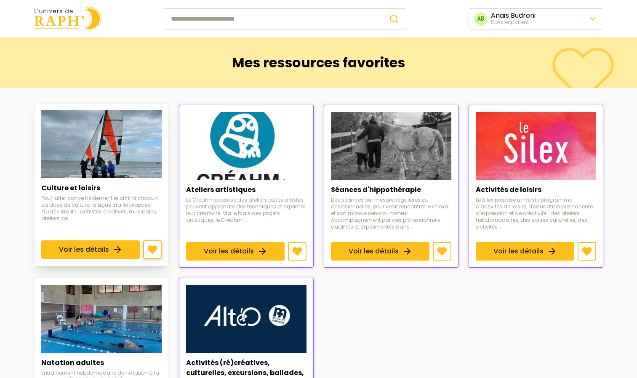
click at [152, 247] on icon at bounding box center [152, 250] width 9 height 8
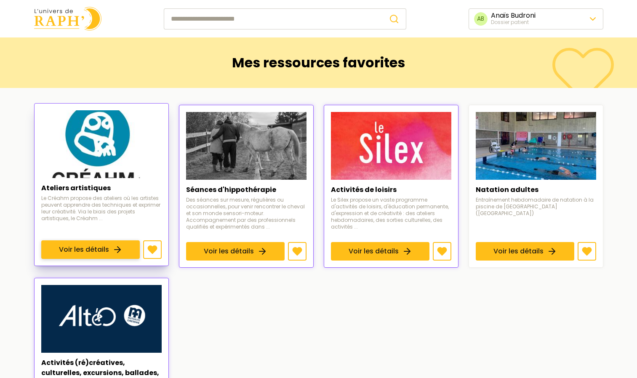
click at [101, 240] on link "Voir les détails" at bounding box center [90, 249] width 98 height 19
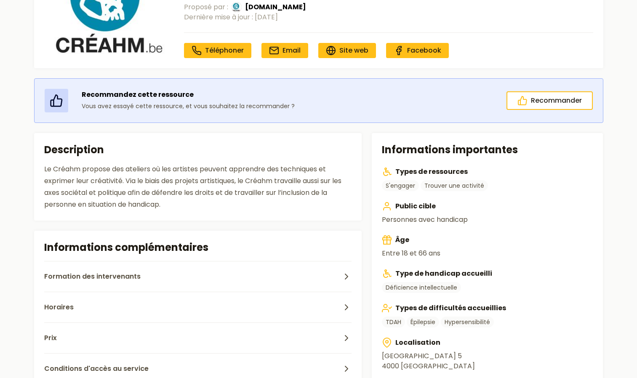
scroll to position [101, 0]
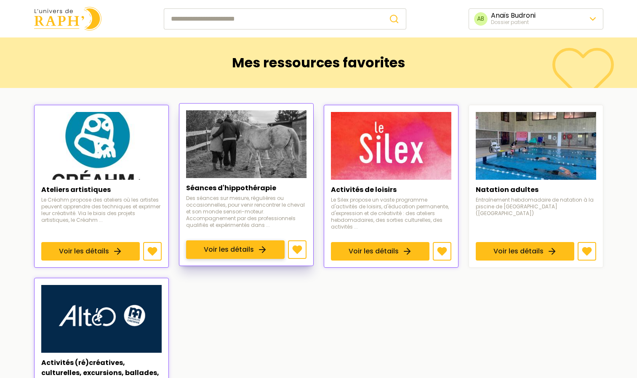
click at [252, 240] on link "Voir les détails" at bounding box center [235, 249] width 98 height 19
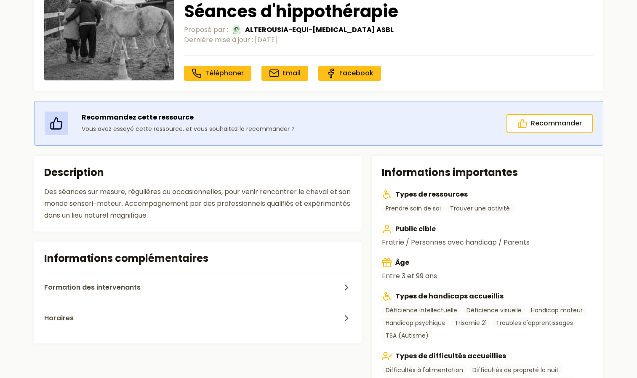
scroll to position [83, 0]
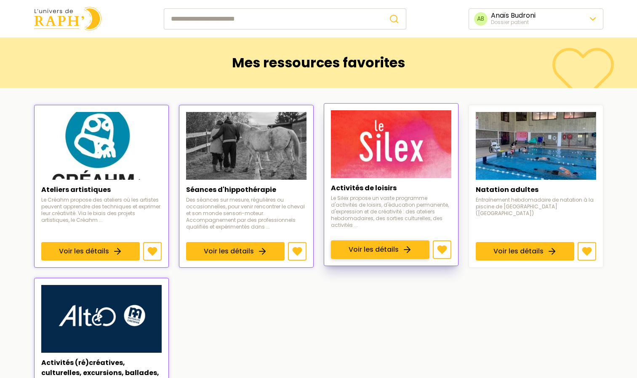
click at [375, 240] on link "Voir les détails" at bounding box center [380, 249] width 98 height 19
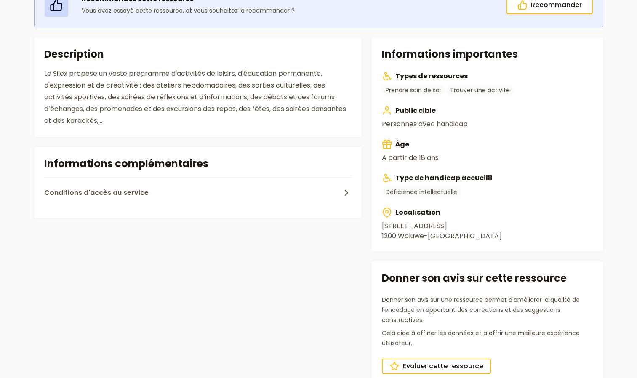
scroll to position [199, 0]
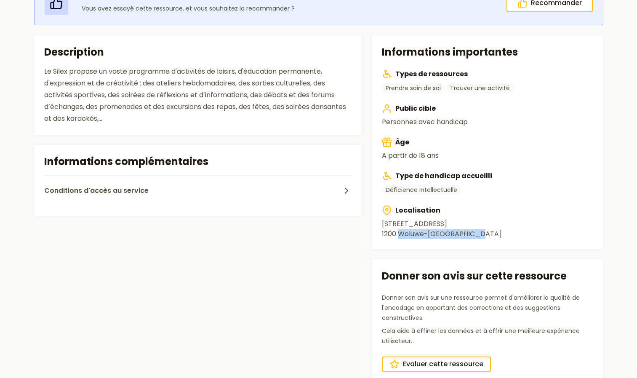
drag, startPoint x: 479, startPoint y: 235, endPoint x: 398, endPoint y: 236, distance: 80.8
click at [398, 236] on address "[STREET_ADDRESS]" at bounding box center [487, 229] width 211 height 20
copy address "Woluwe-[GEOGRAPHIC_DATA]"
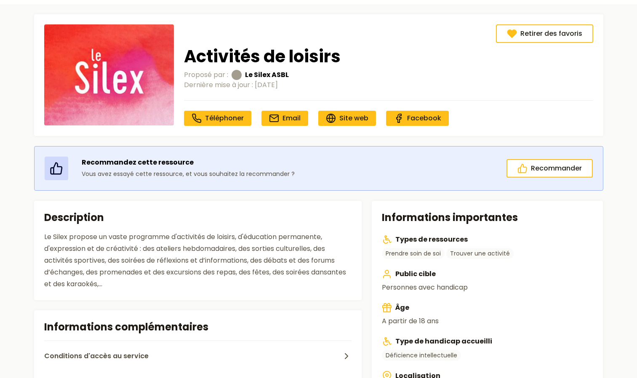
scroll to position [33, 0]
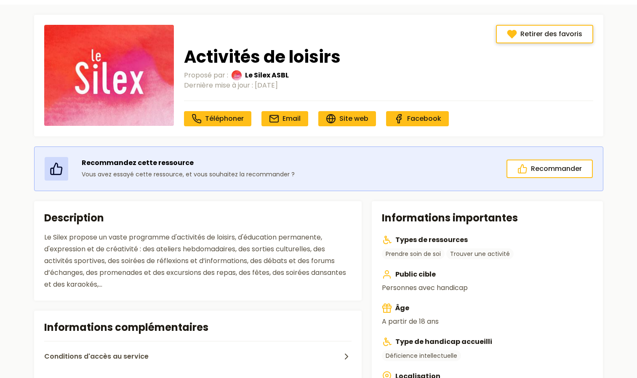
click at [565, 34] on span "Retirer des favoris" at bounding box center [551, 34] width 62 height 10
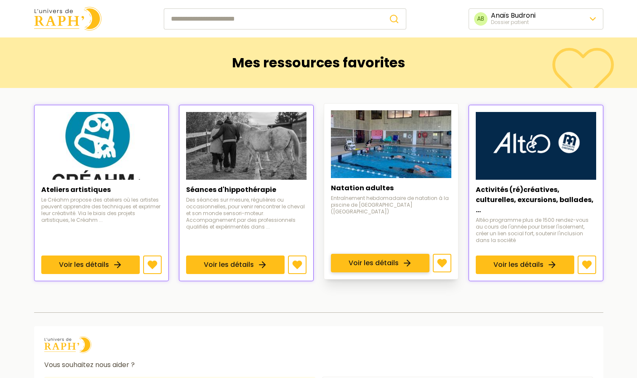
click at [370, 254] on link "Voir les détails" at bounding box center [380, 263] width 98 height 19
click at [382, 254] on link "Voir les détails" at bounding box center [380, 263] width 98 height 19
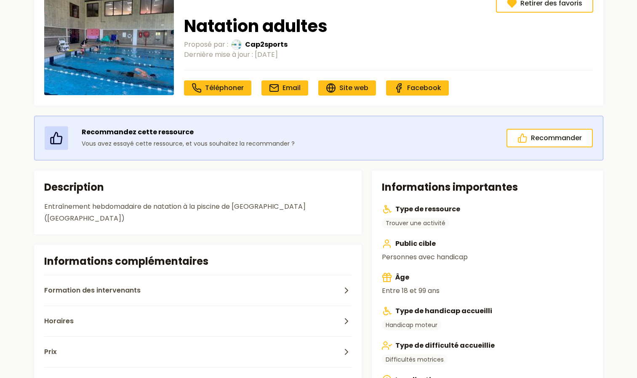
scroll to position [12, 0]
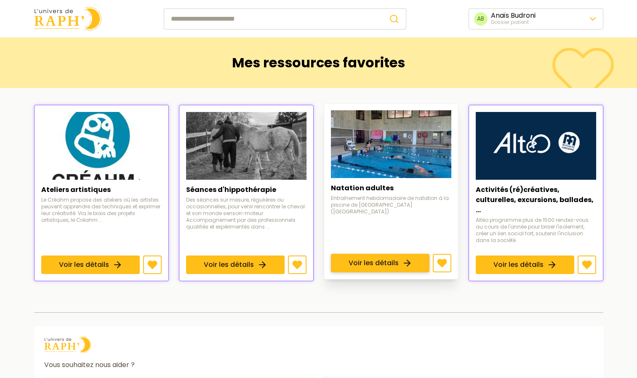
click at [412, 254] on link "Voir les détails" at bounding box center [380, 263] width 98 height 19
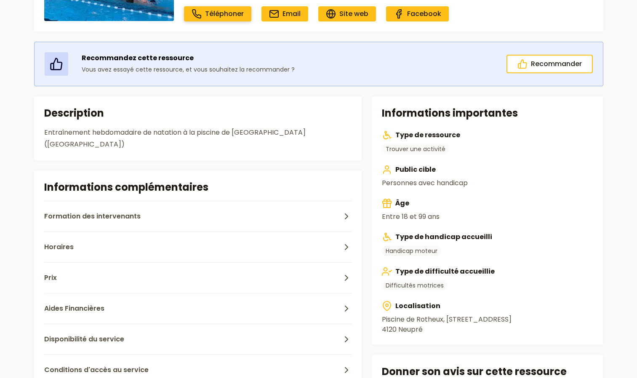
scroll to position [148, 0]
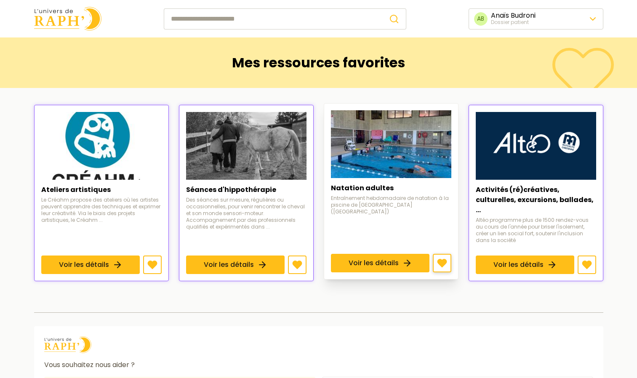
click at [444, 258] on icon at bounding box center [442, 263] width 10 height 10
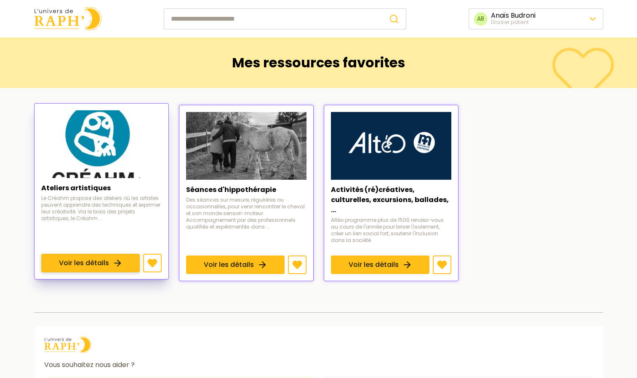
click at [103, 254] on link "Voir les détails" at bounding box center [90, 263] width 98 height 19
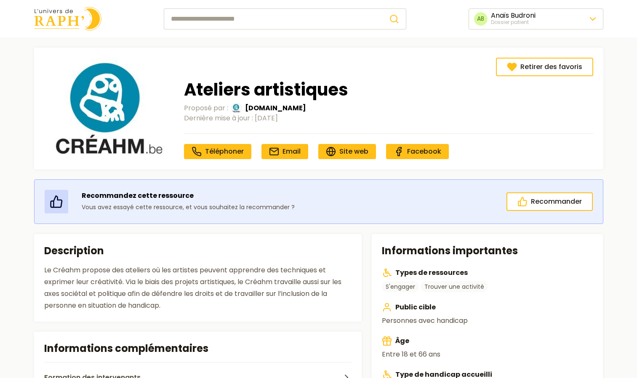
click at [121, 149] on img at bounding box center [109, 108] width 130 height 101
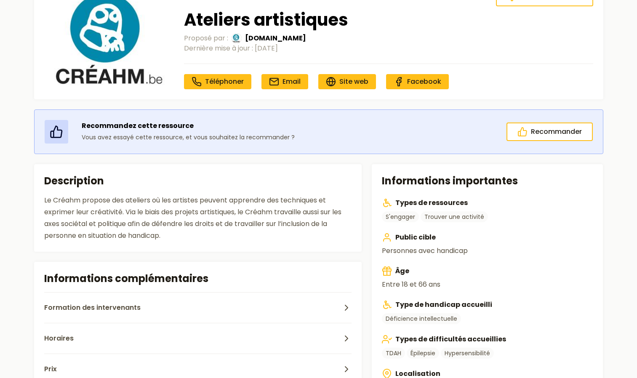
scroll to position [90, 0]
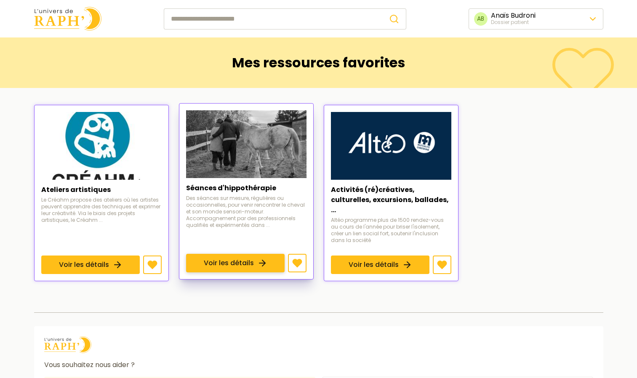
click at [275, 254] on link "Voir les détails" at bounding box center [235, 263] width 98 height 19
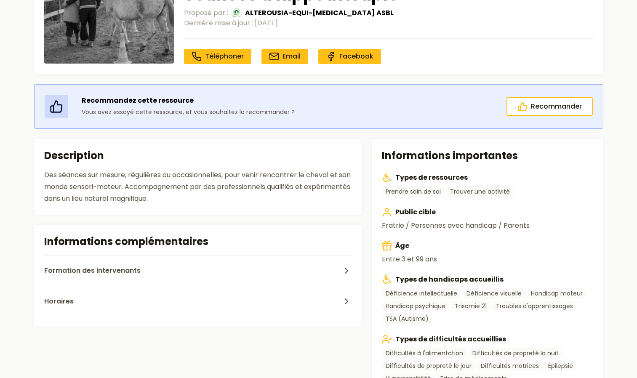
scroll to position [96, 0]
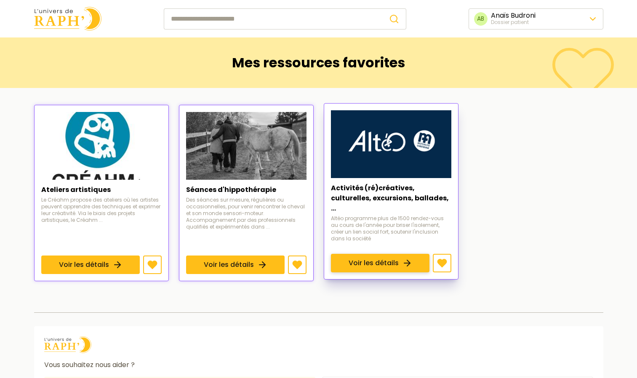
click at [381, 254] on link "Voir les détails" at bounding box center [380, 263] width 98 height 19
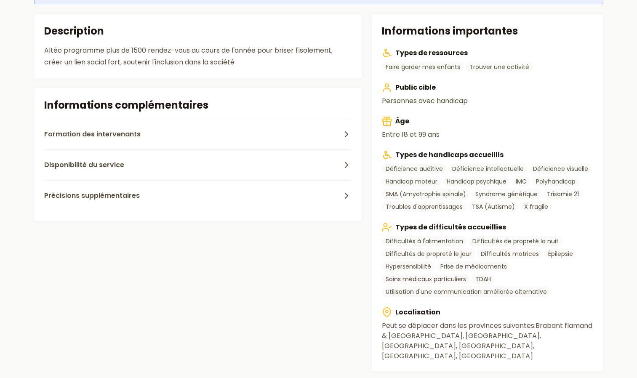
scroll to position [239, 0]
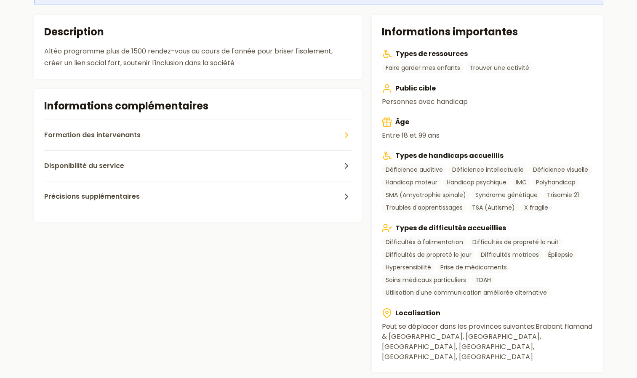
click at [220, 148] on button "Formation des intervenants" at bounding box center [198, 135] width 308 height 31
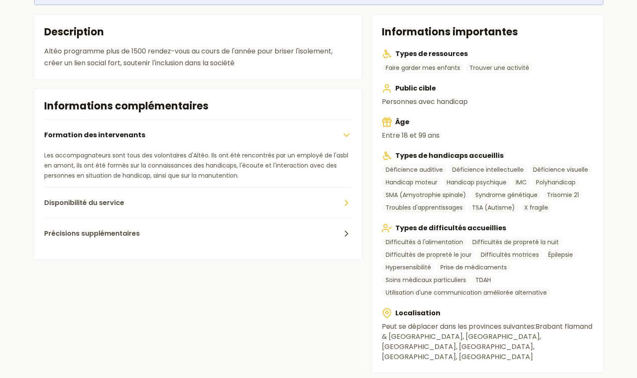
click at [131, 203] on button "Disponibilité du service" at bounding box center [198, 202] width 308 height 31
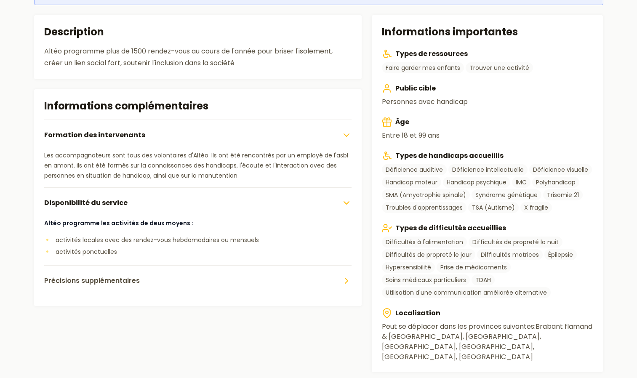
click at [118, 279] on span "Précisions supplémentaires" at bounding box center [92, 281] width 96 height 10
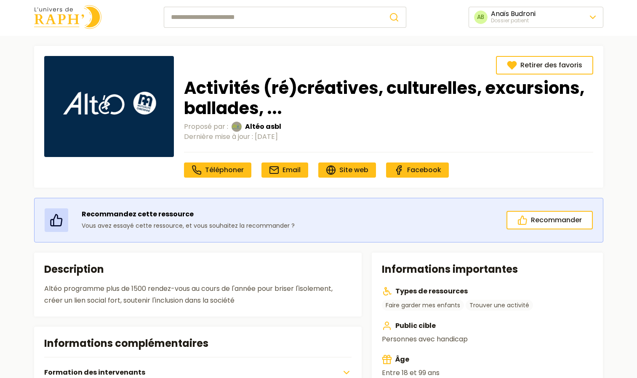
scroll to position [0, 0]
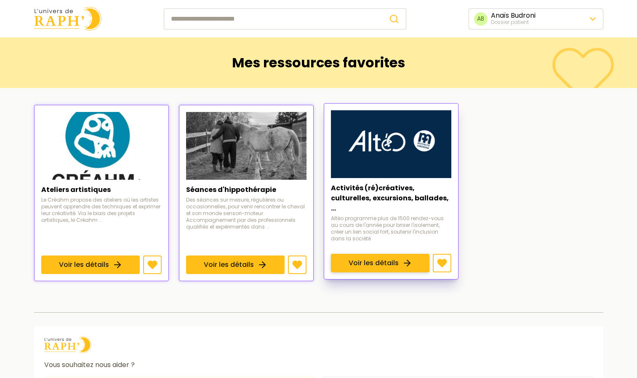
click at [399, 254] on link "Voir les détails" at bounding box center [380, 263] width 98 height 19
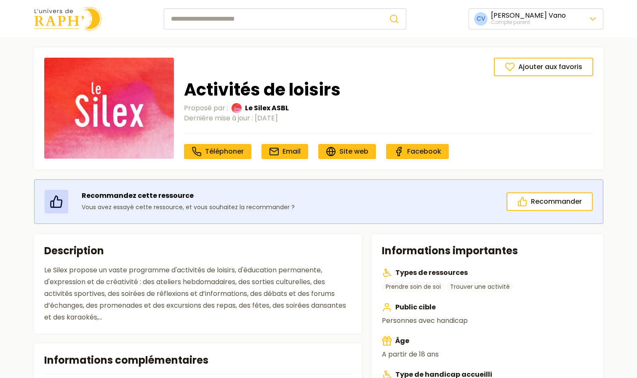
scroll to position [82, 0]
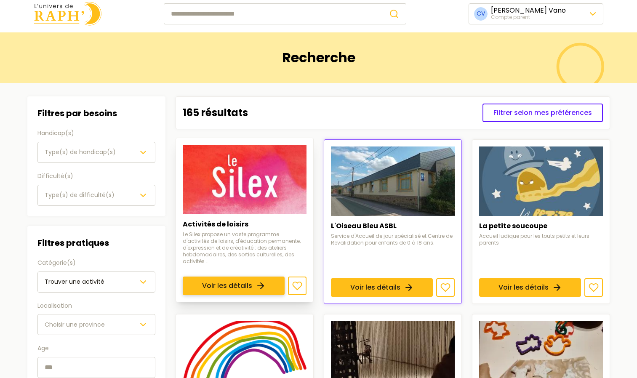
scroll to position [6, 0]
